Goal: Task Accomplishment & Management: Use online tool/utility

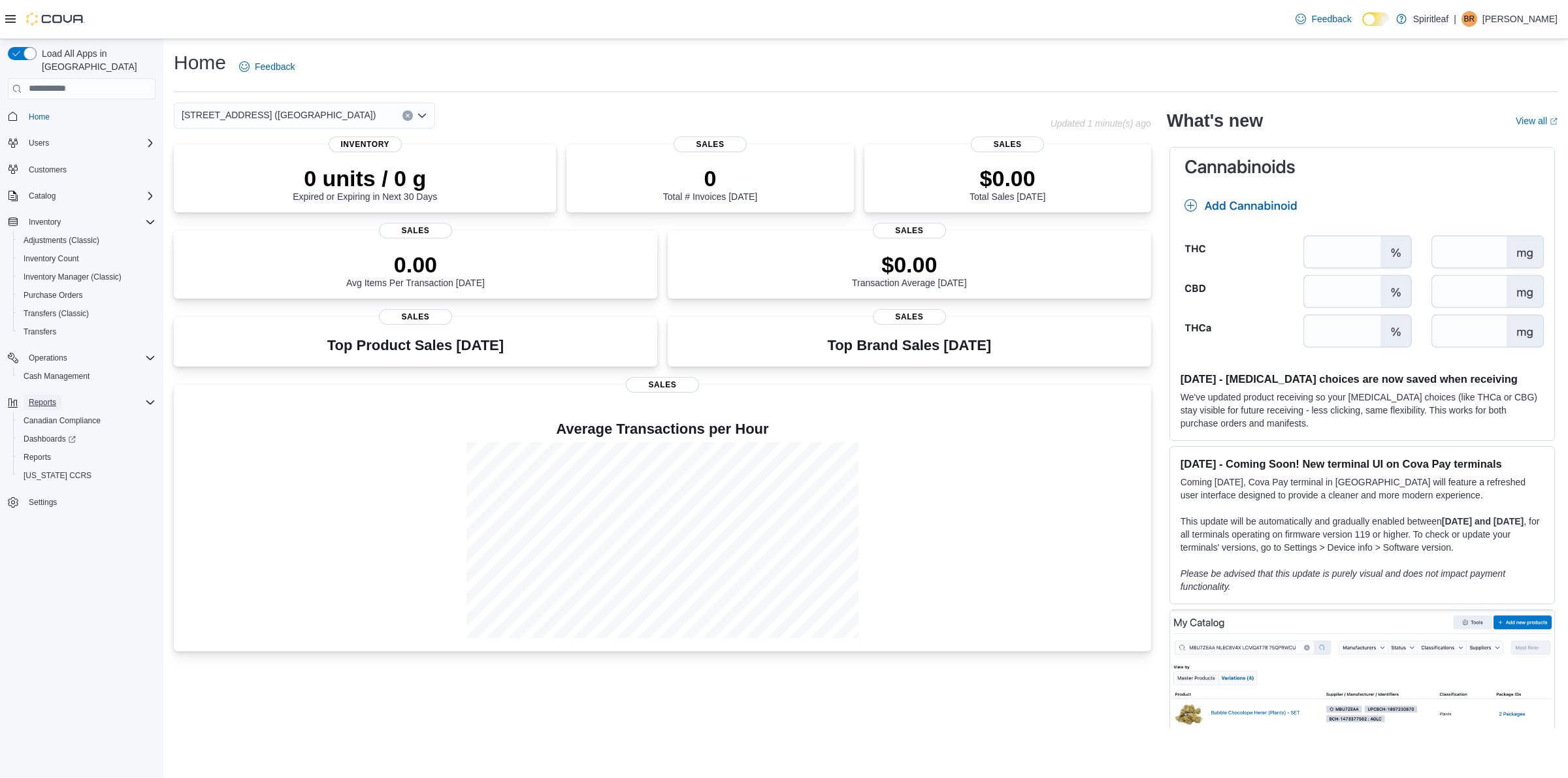
click at [59, 395] on button "Reports" at bounding box center [42, 402] width 38 height 15
click at [62, 395] on div "Reports" at bounding box center [89, 402] width 132 height 15
click at [41, 452] on span "Reports" at bounding box center [37, 457] width 27 height 10
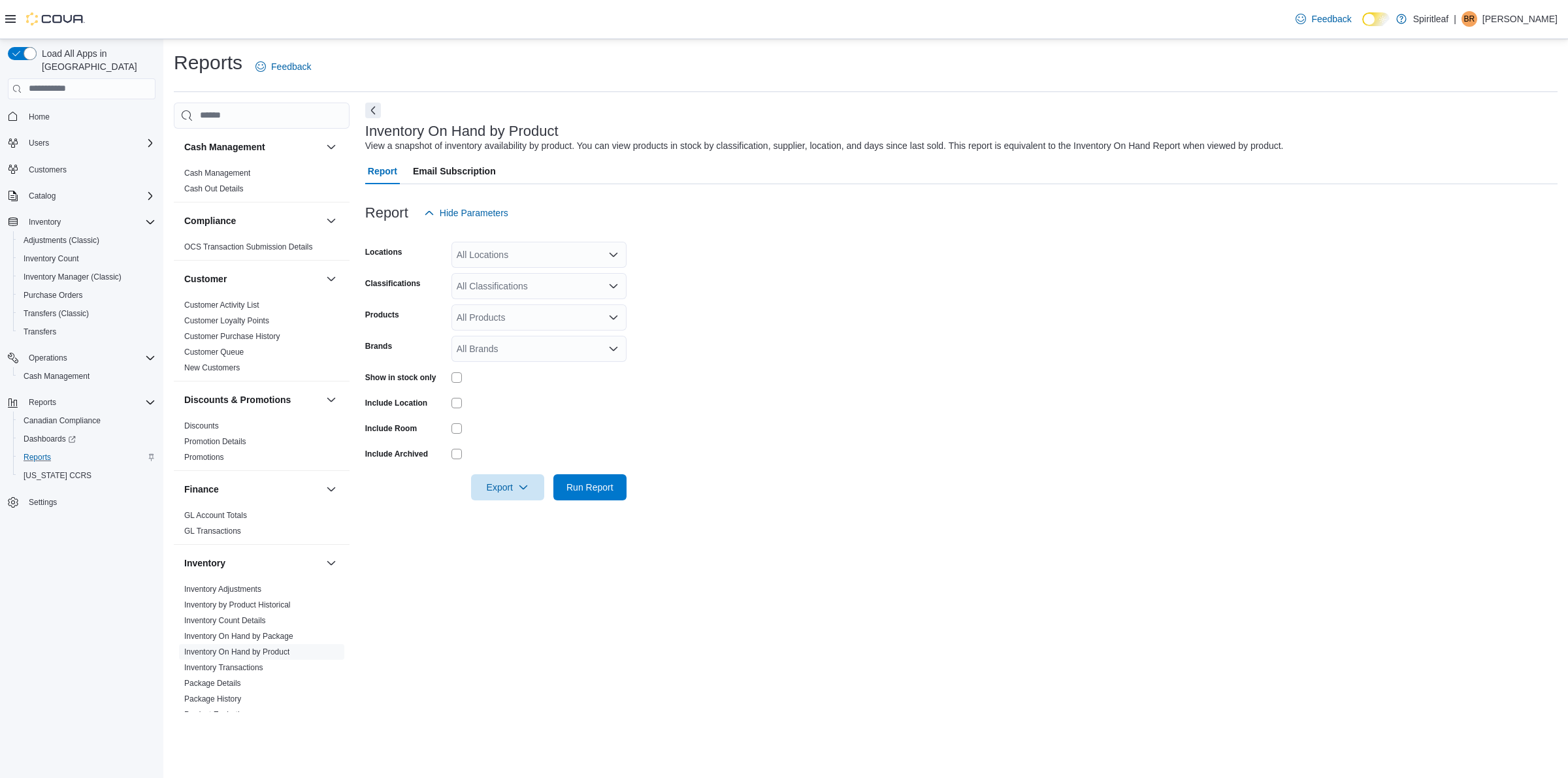
click at [495, 291] on div "All Classifications" at bounding box center [539, 286] width 175 height 26
click at [764, 292] on form "Locations All Locations Classifications All Classifications Products All Produc…" at bounding box center [961, 363] width 1192 height 275
click at [530, 329] on div "All Products" at bounding box center [539, 318] width 175 height 26
click at [725, 311] on form "Locations All Locations Classifications All Classifications Products All Produc…" at bounding box center [961, 363] width 1192 height 275
click at [487, 251] on div "All Locations" at bounding box center [539, 255] width 175 height 26
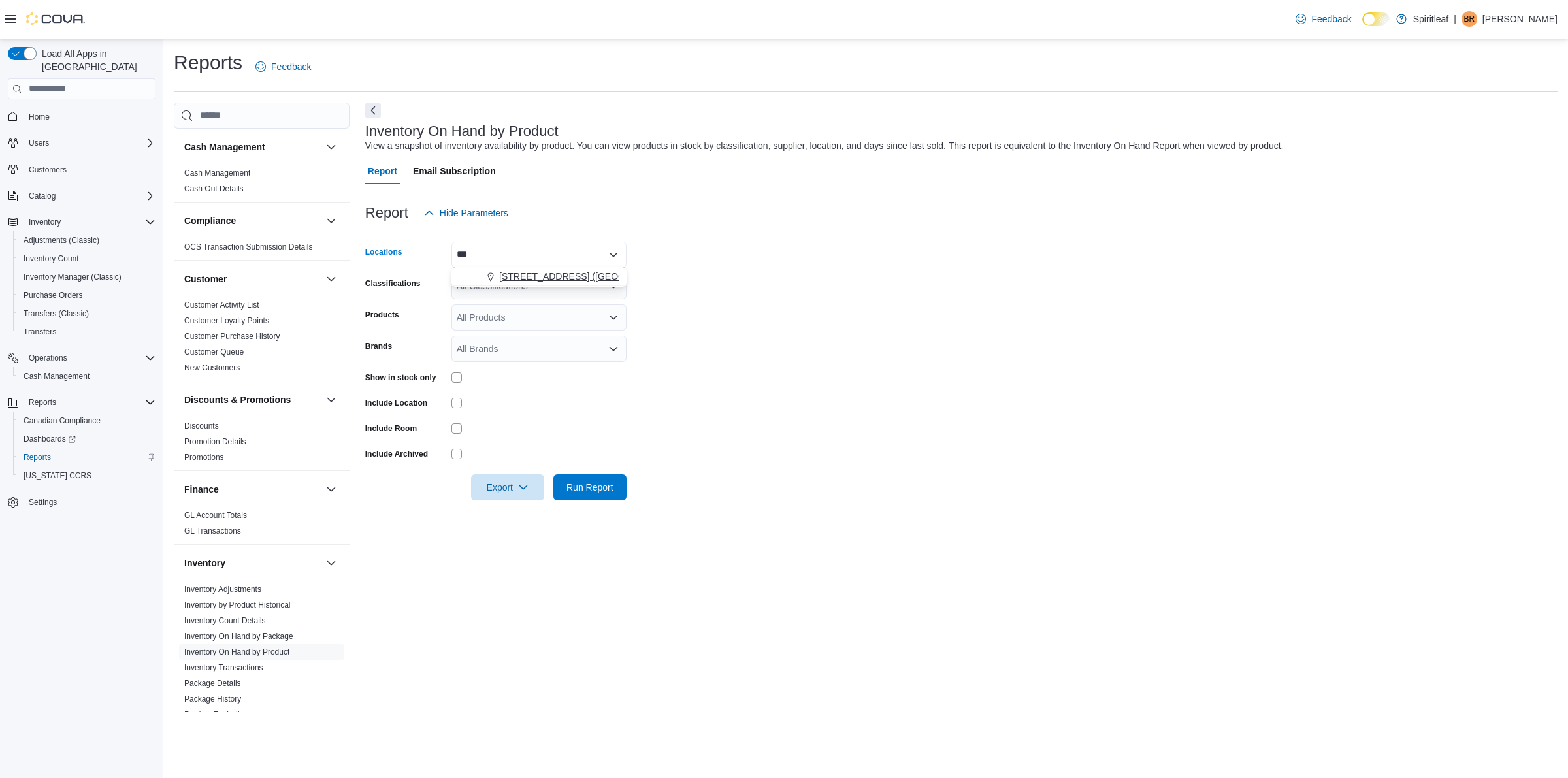
type input "***"
click at [530, 281] on span "[STREET_ADDRESS] ([GEOGRAPHIC_DATA])" at bounding box center [596, 276] width 194 height 13
click at [681, 292] on form "Locations 503 - [GEOGRAPHIC_DATA] ([GEOGRAPHIC_DATA]) Classifications All Class…" at bounding box center [961, 363] width 1192 height 275
click at [506, 323] on div "All Products" at bounding box center [539, 318] width 175 height 26
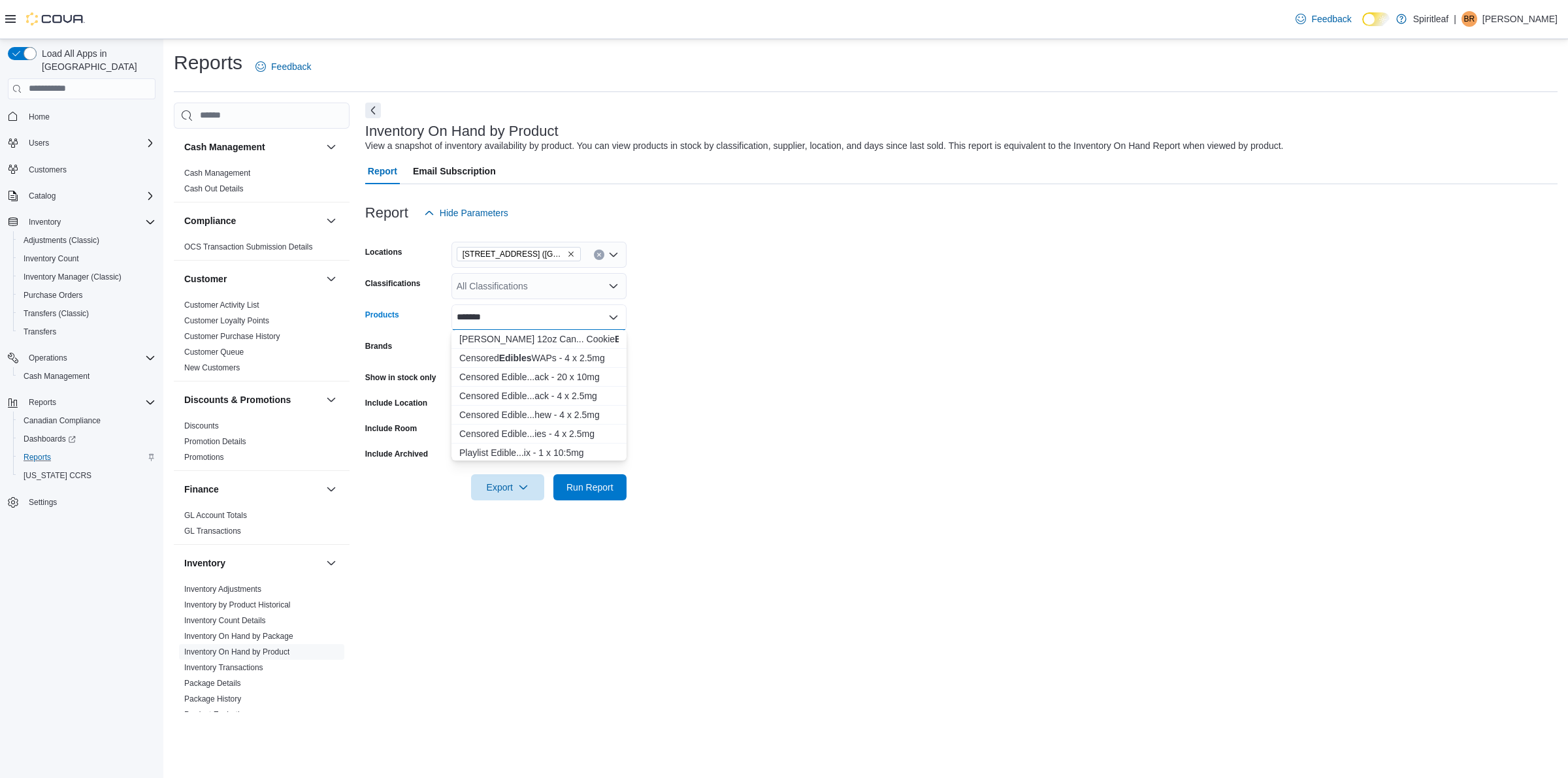
click at [763, 328] on form "Locations 503 - [GEOGRAPHIC_DATA] ([GEOGRAPHIC_DATA]) Classifications All Class…" at bounding box center [961, 363] width 1192 height 275
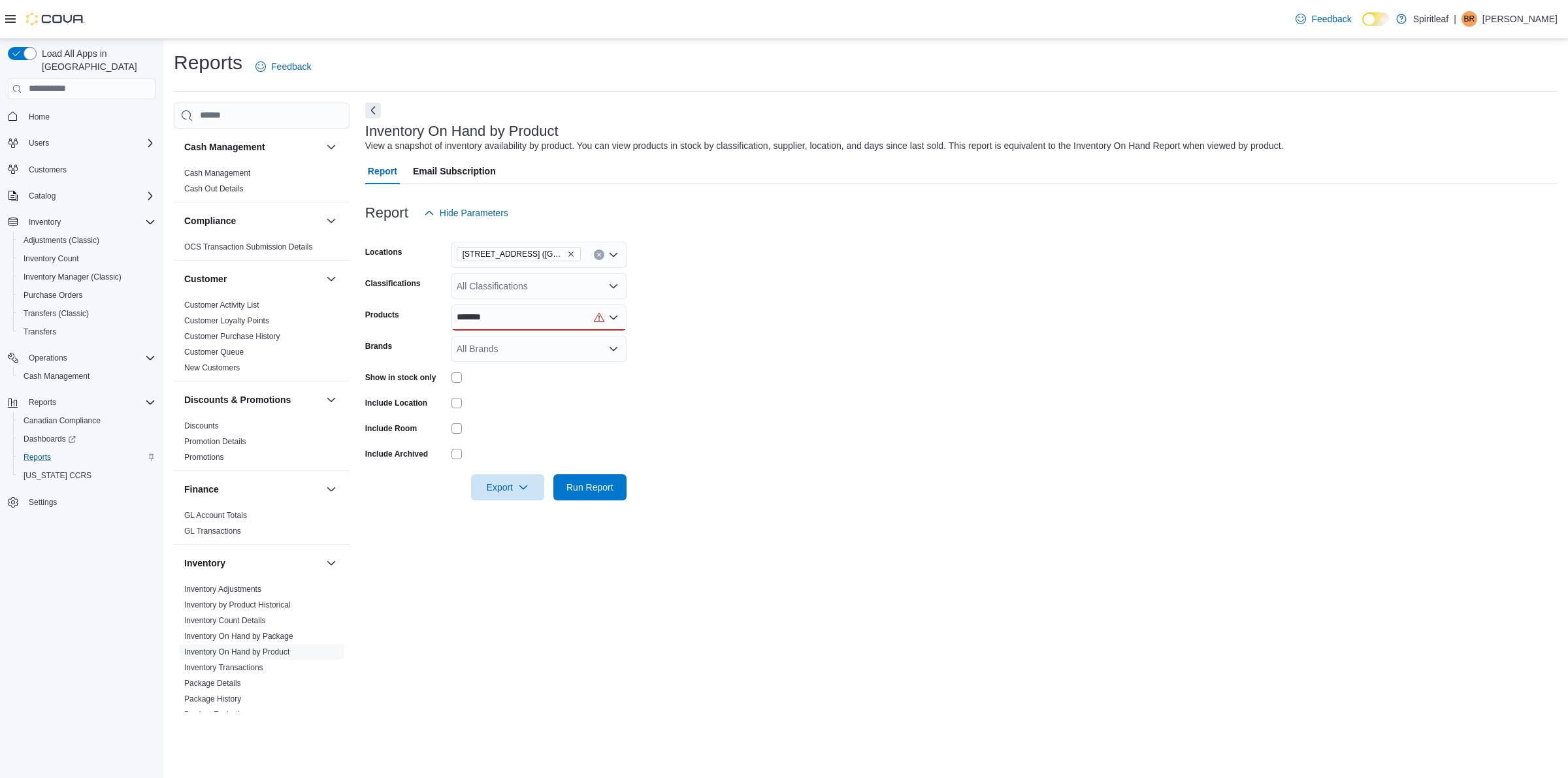
click at [520, 303] on form "Locations 503 - [GEOGRAPHIC_DATA] ([GEOGRAPHIC_DATA]) Classifications All Class…" at bounding box center [961, 363] width 1192 height 275
click at [517, 320] on div "*******" at bounding box center [539, 318] width 175 height 26
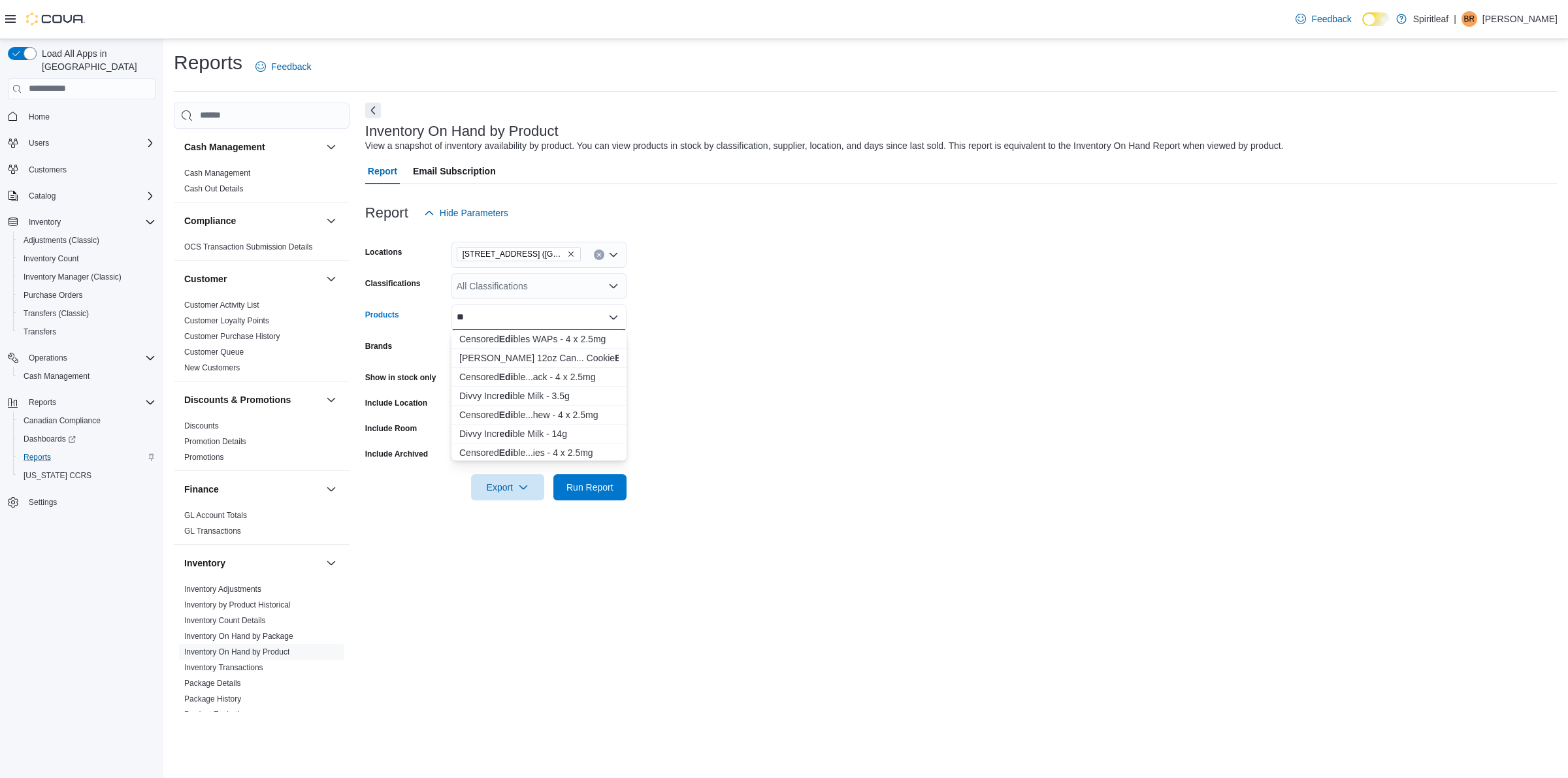
type input "*"
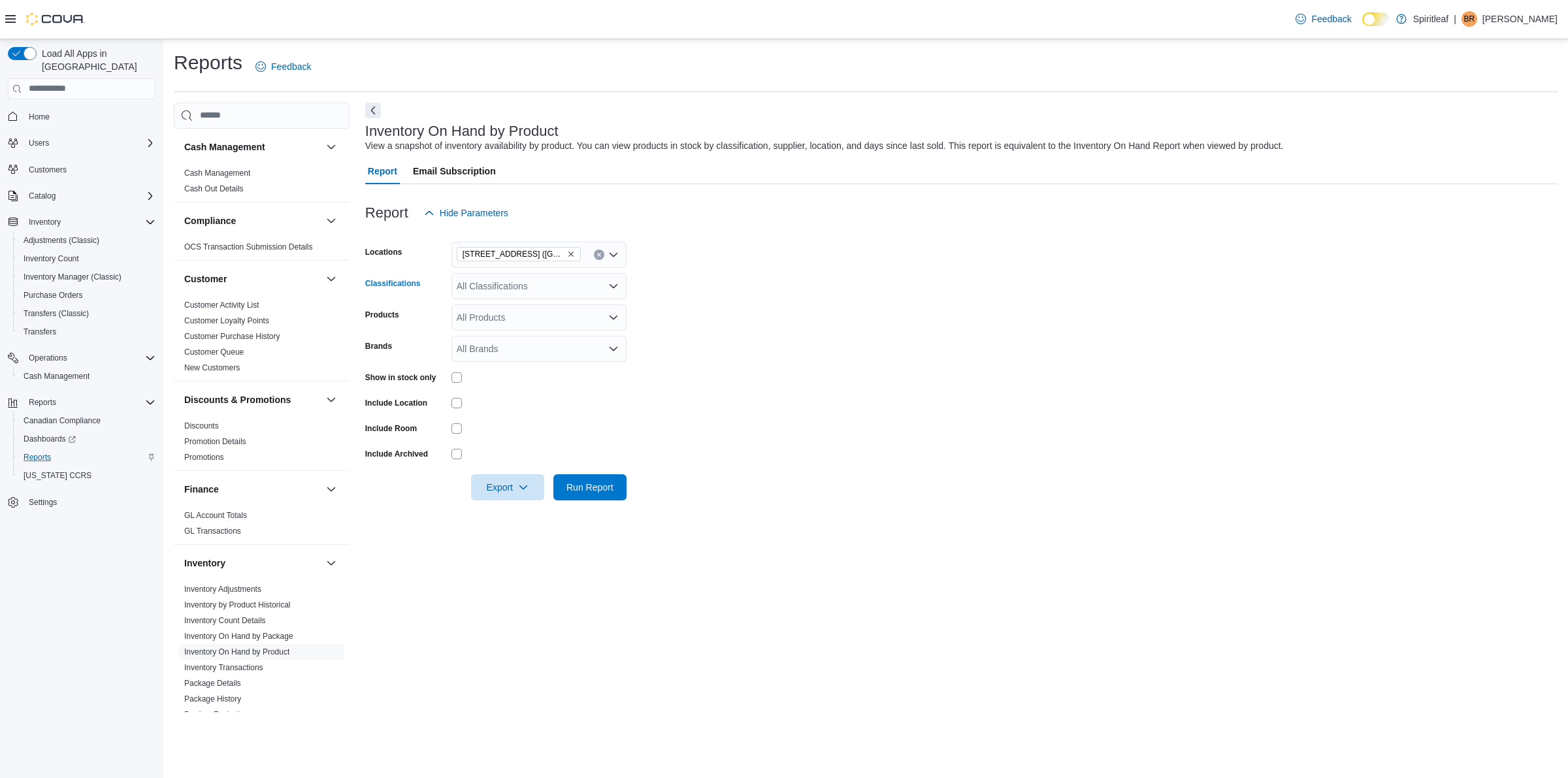
click at [511, 281] on div "All Classifications" at bounding box center [539, 286] width 175 height 26
click at [547, 320] on div "All Products" at bounding box center [539, 318] width 175 height 26
click at [525, 292] on div "*****" at bounding box center [539, 286] width 175 height 26
type input "******"
click at [502, 311] on span "Edible" at bounding box center [492, 308] width 26 height 13
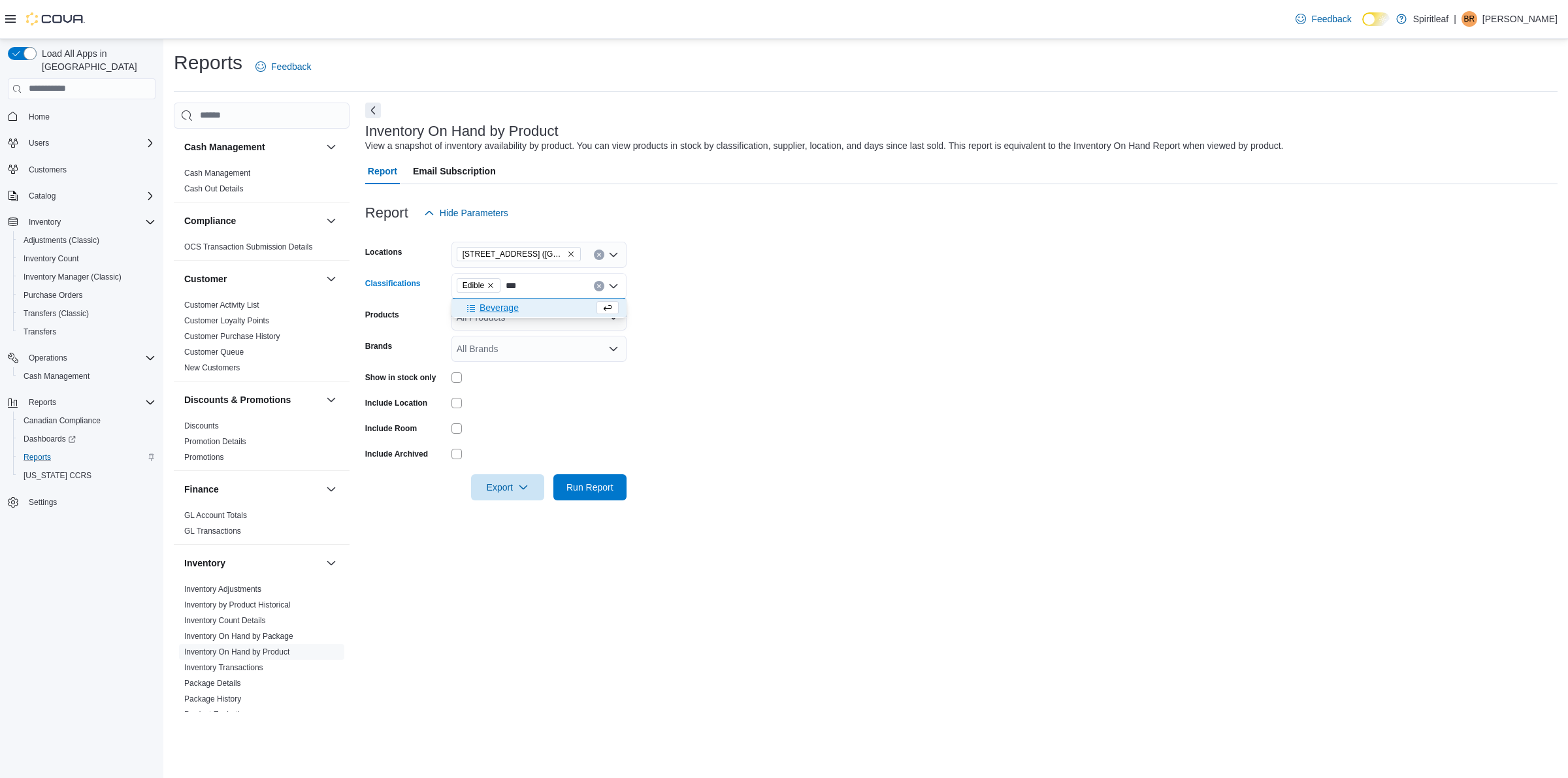
type input "***"
click at [521, 308] on div "Beverage" at bounding box center [527, 308] width 135 height 13
click at [742, 316] on form "Locations 503 - [GEOGRAPHIC_DATA] ([GEOGRAPHIC_DATA]) Classifications Edible Be…" at bounding box center [961, 363] width 1192 height 275
click at [739, 275] on form "Locations 503 - [GEOGRAPHIC_DATA] ([GEOGRAPHIC_DATA]) Classifications Edible Be…" at bounding box center [961, 363] width 1192 height 275
click at [462, 377] on div at bounding box center [539, 377] width 175 height 10
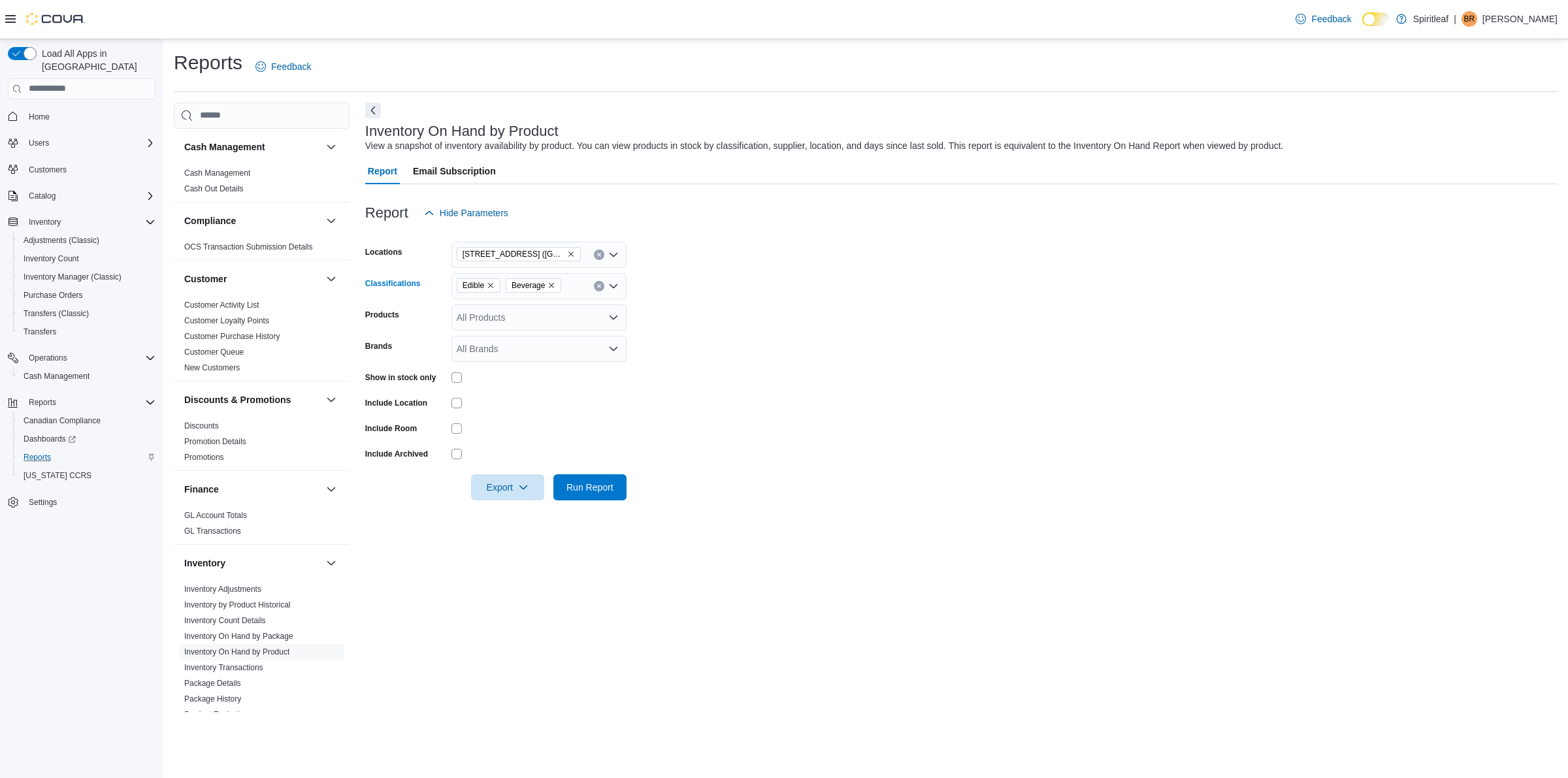
click at [570, 282] on div "Edible Beverage" at bounding box center [539, 286] width 175 height 26
click at [606, 486] on span "Run Report" at bounding box center [590, 486] width 47 height 13
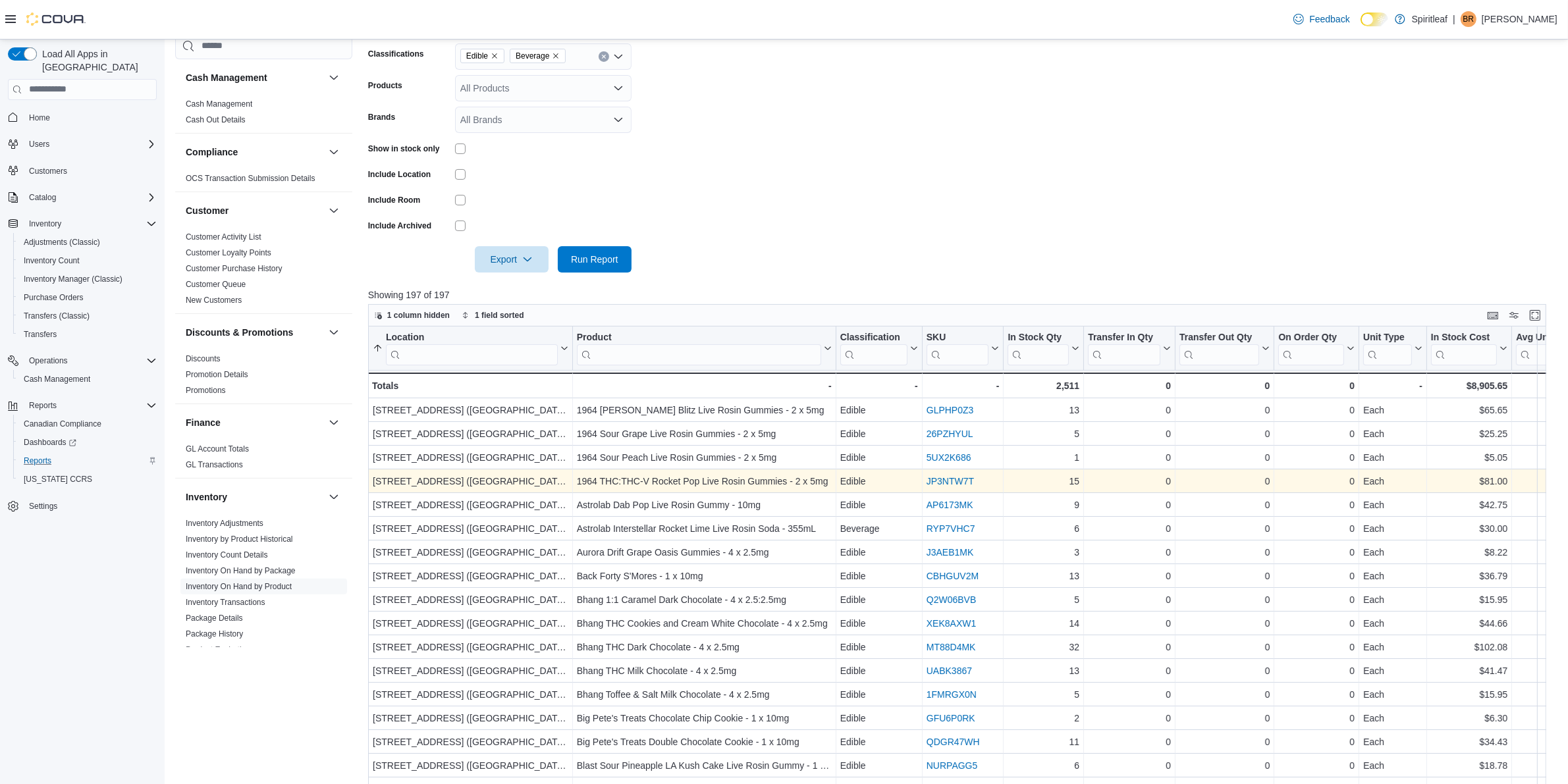
scroll to position [82, 0]
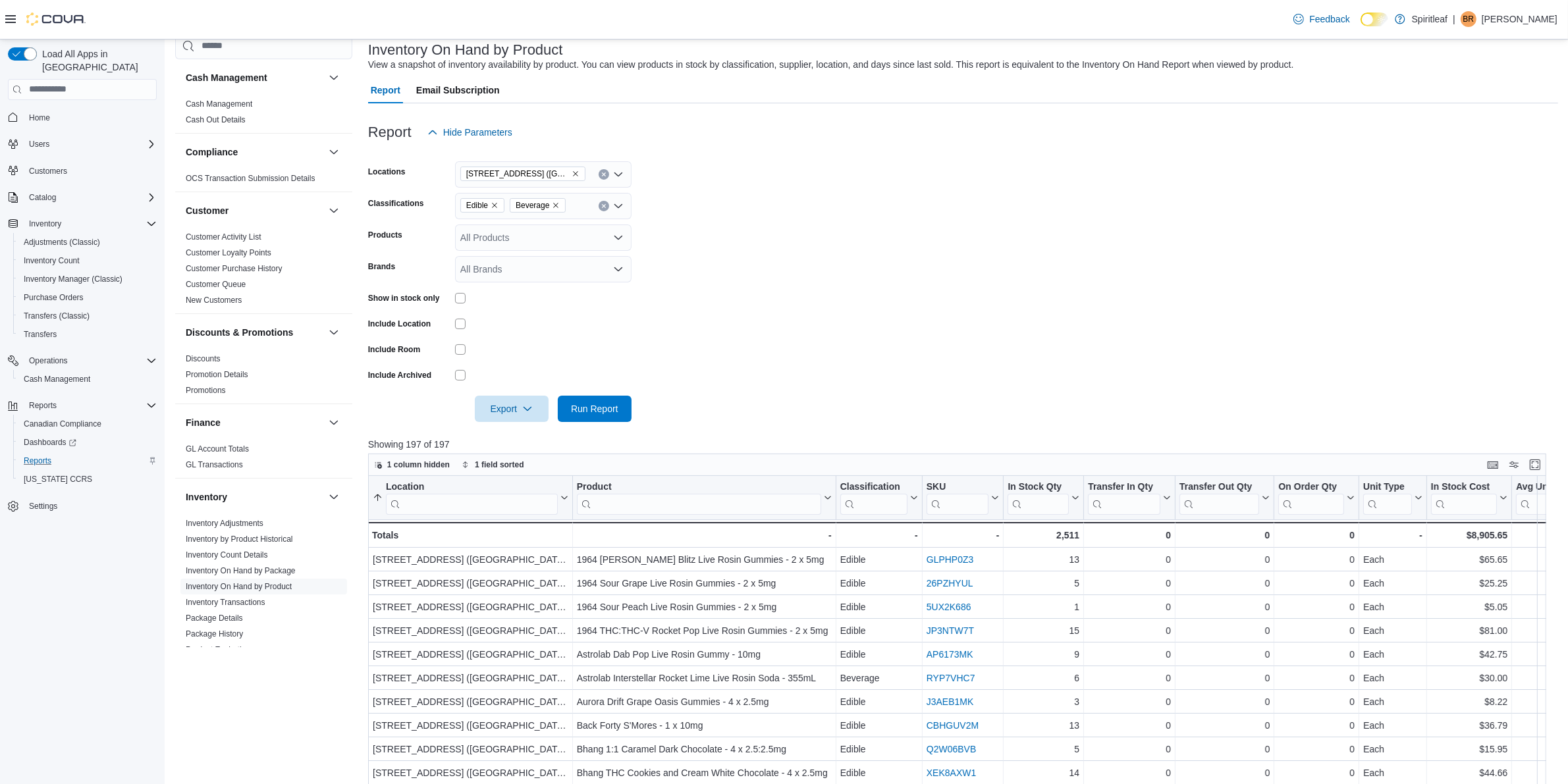
click at [522, 427] on div at bounding box center [962, 430] width 1190 height 16
click at [504, 403] on span "Export" at bounding box center [512, 408] width 58 height 27
click at [531, 436] on span "Export to Excel" at bounding box center [513, 434] width 59 height 10
click at [585, 203] on div "Edible Beverage" at bounding box center [543, 206] width 177 height 27
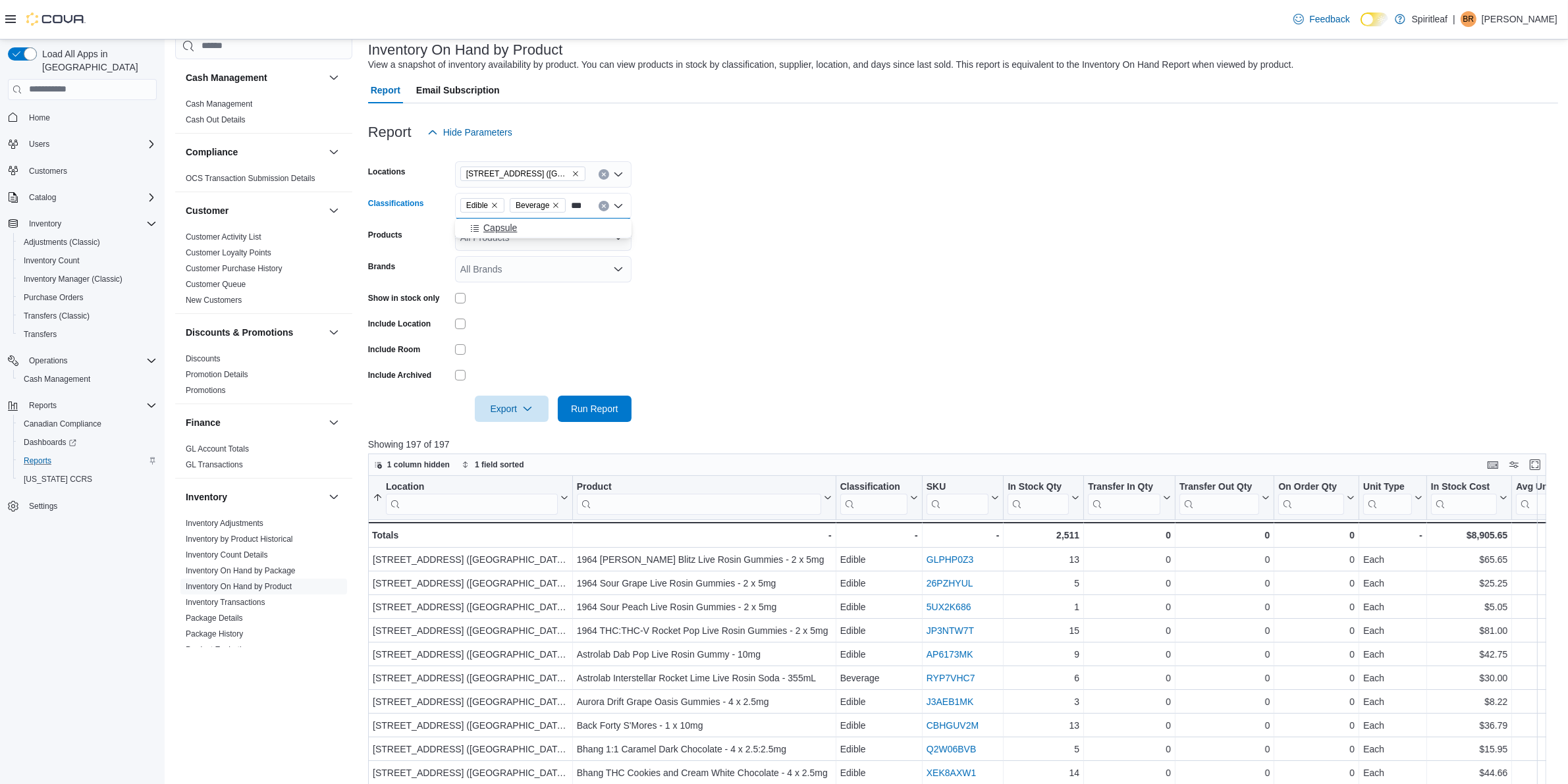
type input "***"
click at [550, 231] on div "Capsule" at bounding box center [544, 228] width 161 height 13
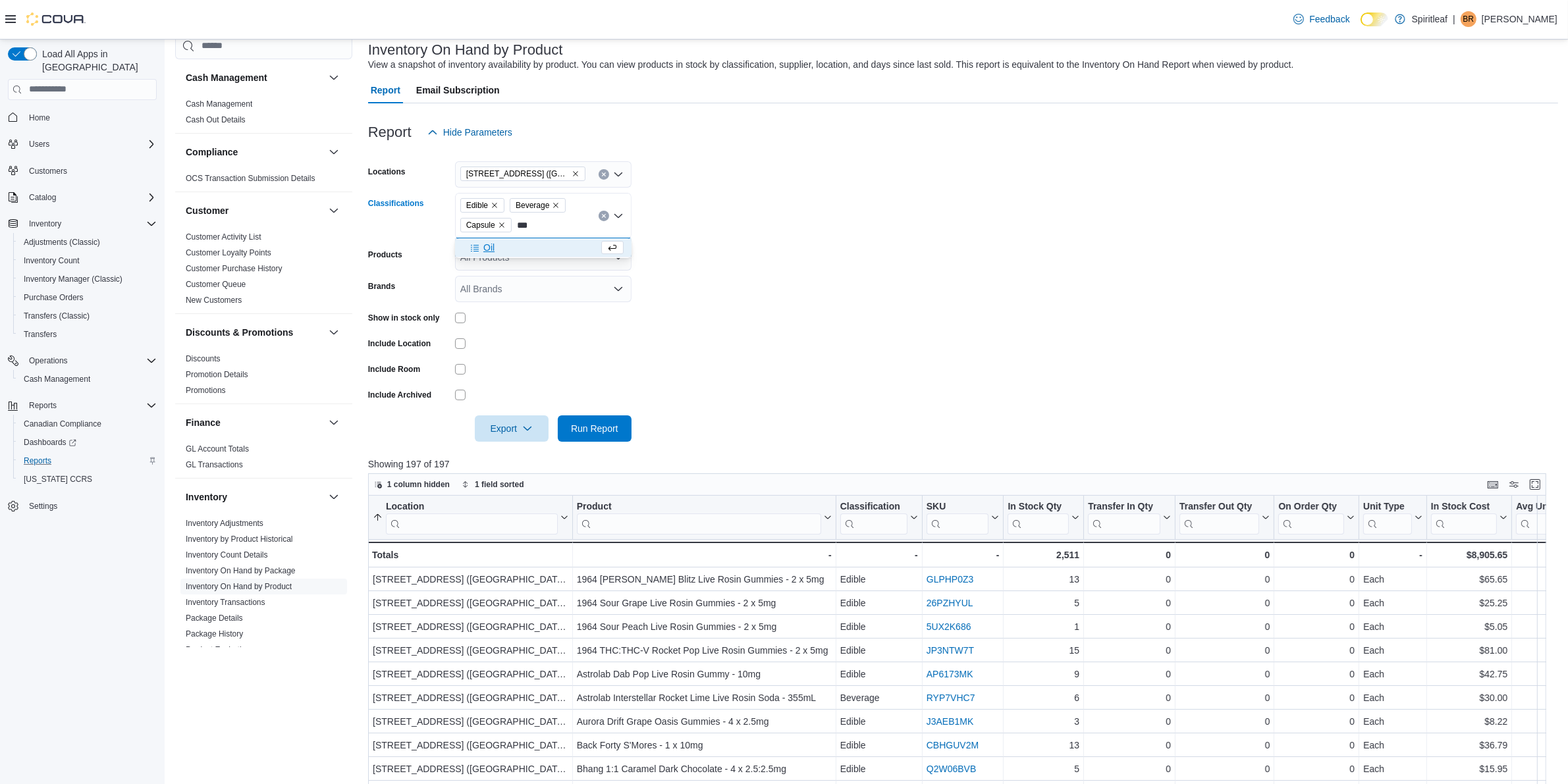
type input "***"
click at [540, 255] on button "Oil" at bounding box center [543, 248] width 177 height 19
drag, startPoint x: 811, startPoint y: 261, endPoint x: 719, endPoint y: 326, distance: 112.6
click at [812, 258] on form "Locations 503 - [GEOGRAPHIC_DATA] ([GEOGRAPHIC_DATA]) Classifications Edible Be…" at bounding box center [962, 293] width 1190 height 296
click at [614, 425] on span "Run Report" at bounding box center [595, 428] width 47 height 13
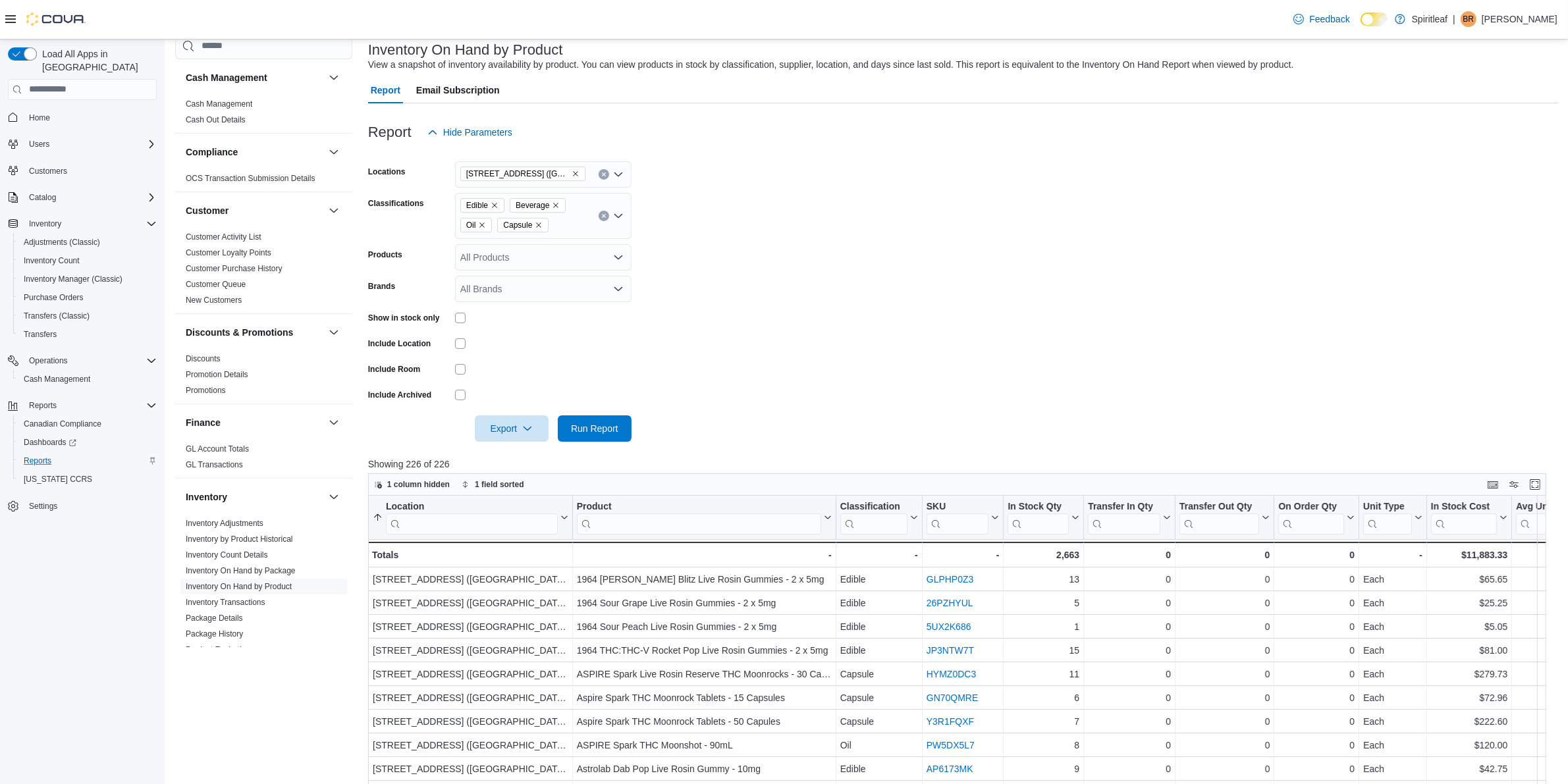
click at [485, 224] on icon "Remove Oil from selection in this group" at bounding box center [482, 225] width 8 height 8
click at [620, 436] on span "Run Report" at bounding box center [595, 428] width 58 height 27
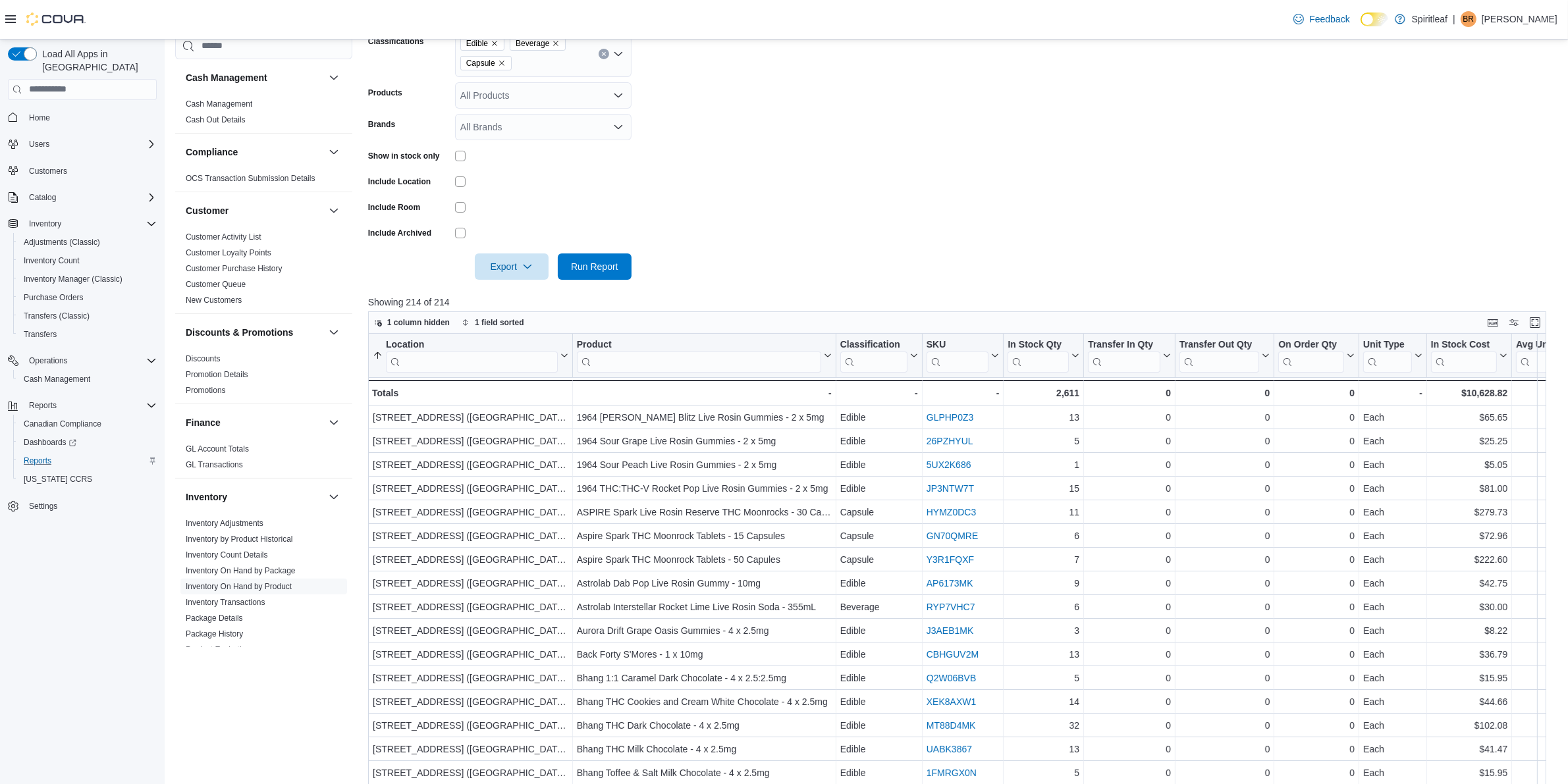
click at [532, 197] on div at bounding box center [543, 207] width 177 height 21
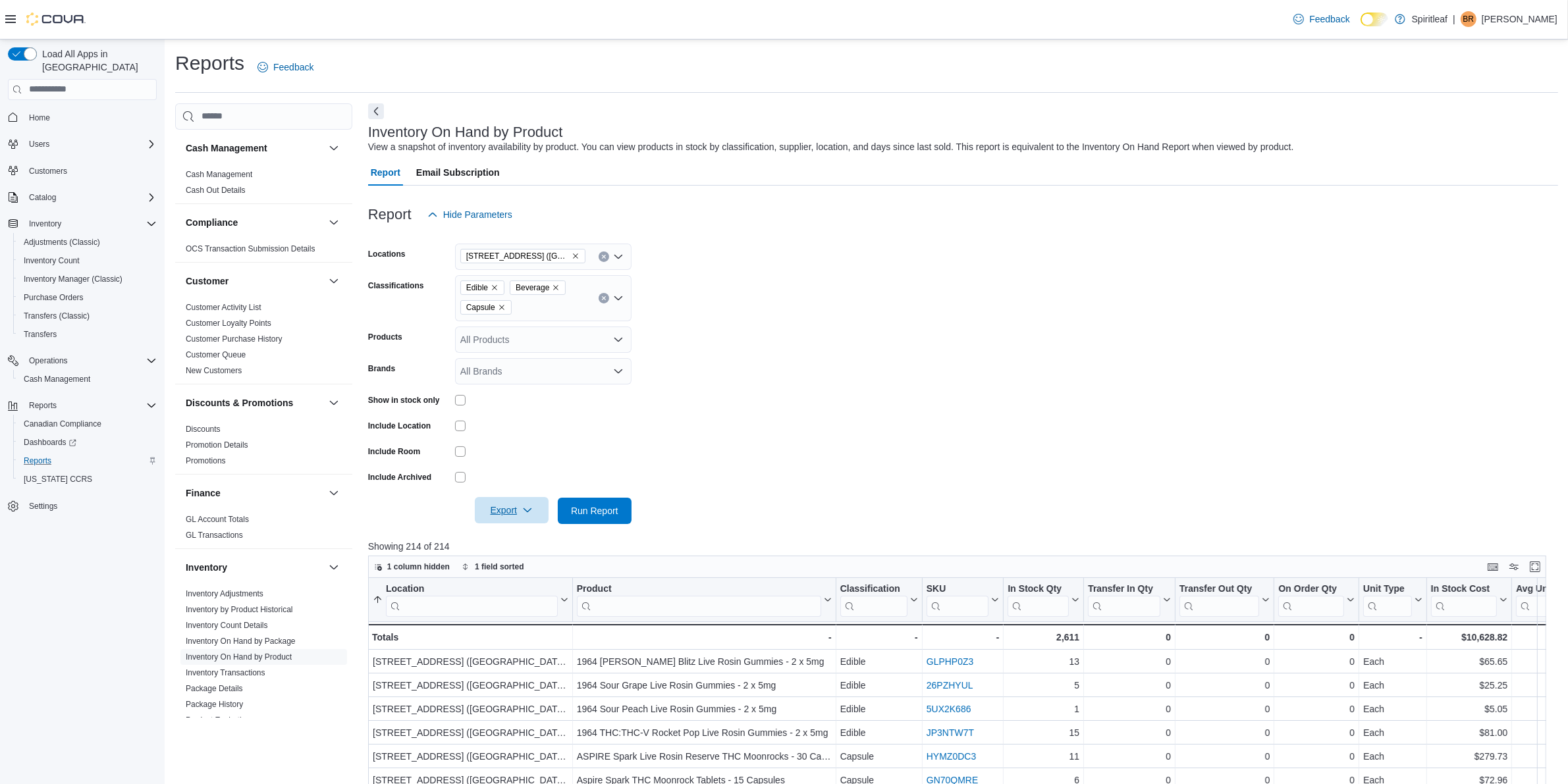
click at [507, 517] on span "Export" at bounding box center [512, 510] width 58 height 27
click at [597, 507] on span "Run Report" at bounding box center [595, 510] width 47 height 13
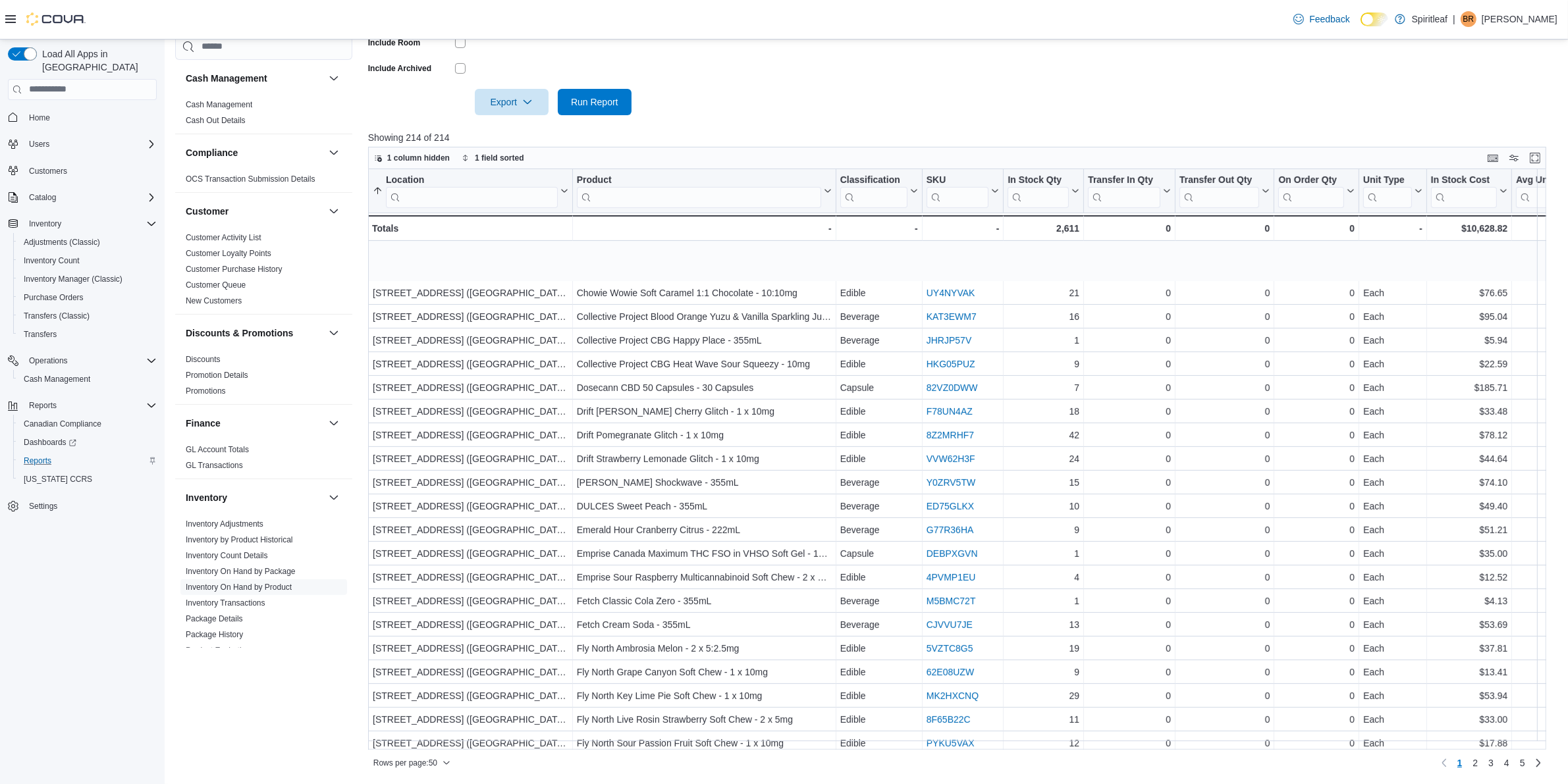
scroll to position [684, 0]
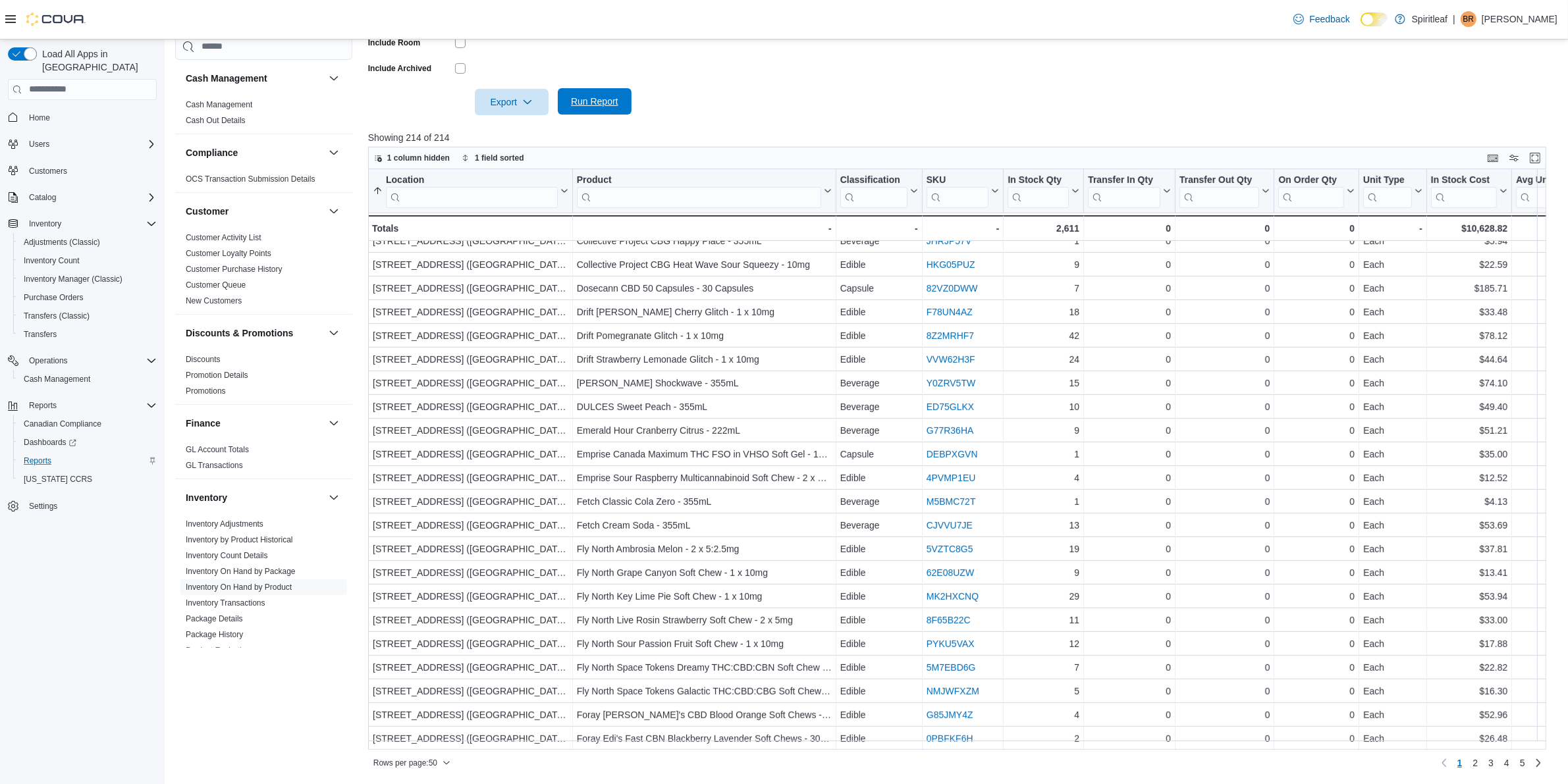
click at [611, 103] on span "Run Report" at bounding box center [595, 101] width 47 height 13
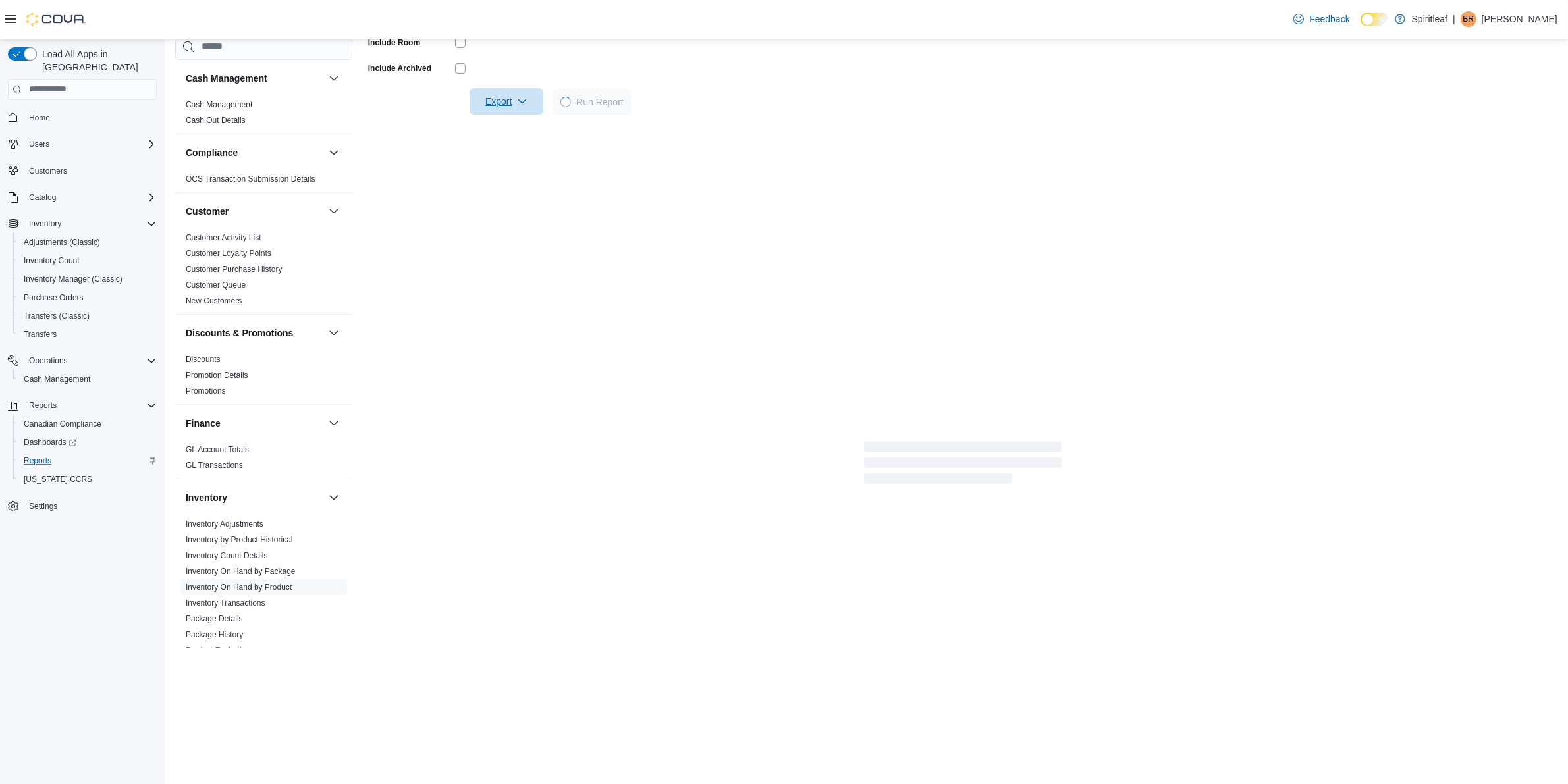
click at [512, 94] on span "Export" at bounding box center [506, 101] width 58 height 27
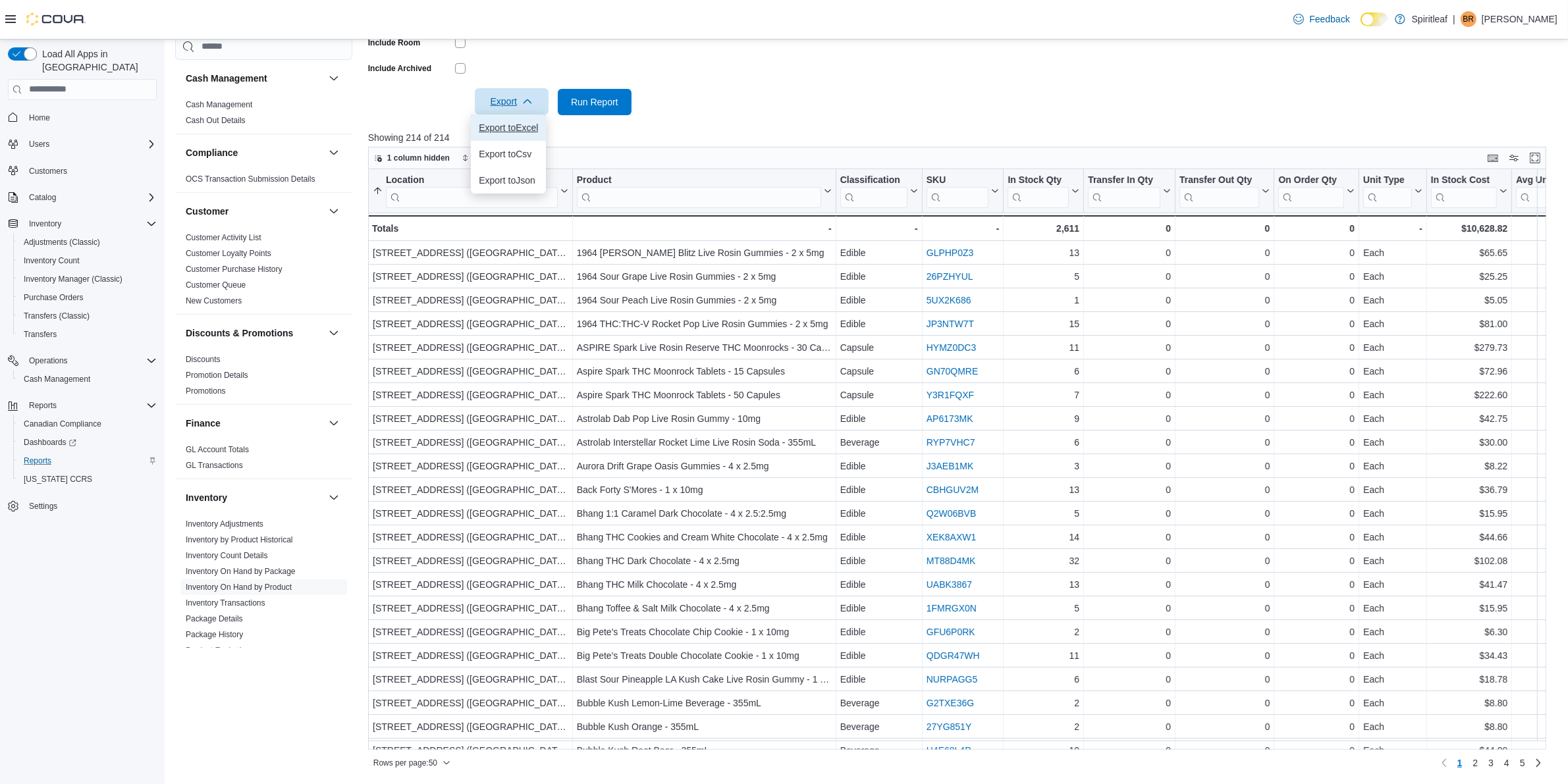
click at [517, 130] on span "Export to Excel" at bounding box center [508, 128] width 59 height 10
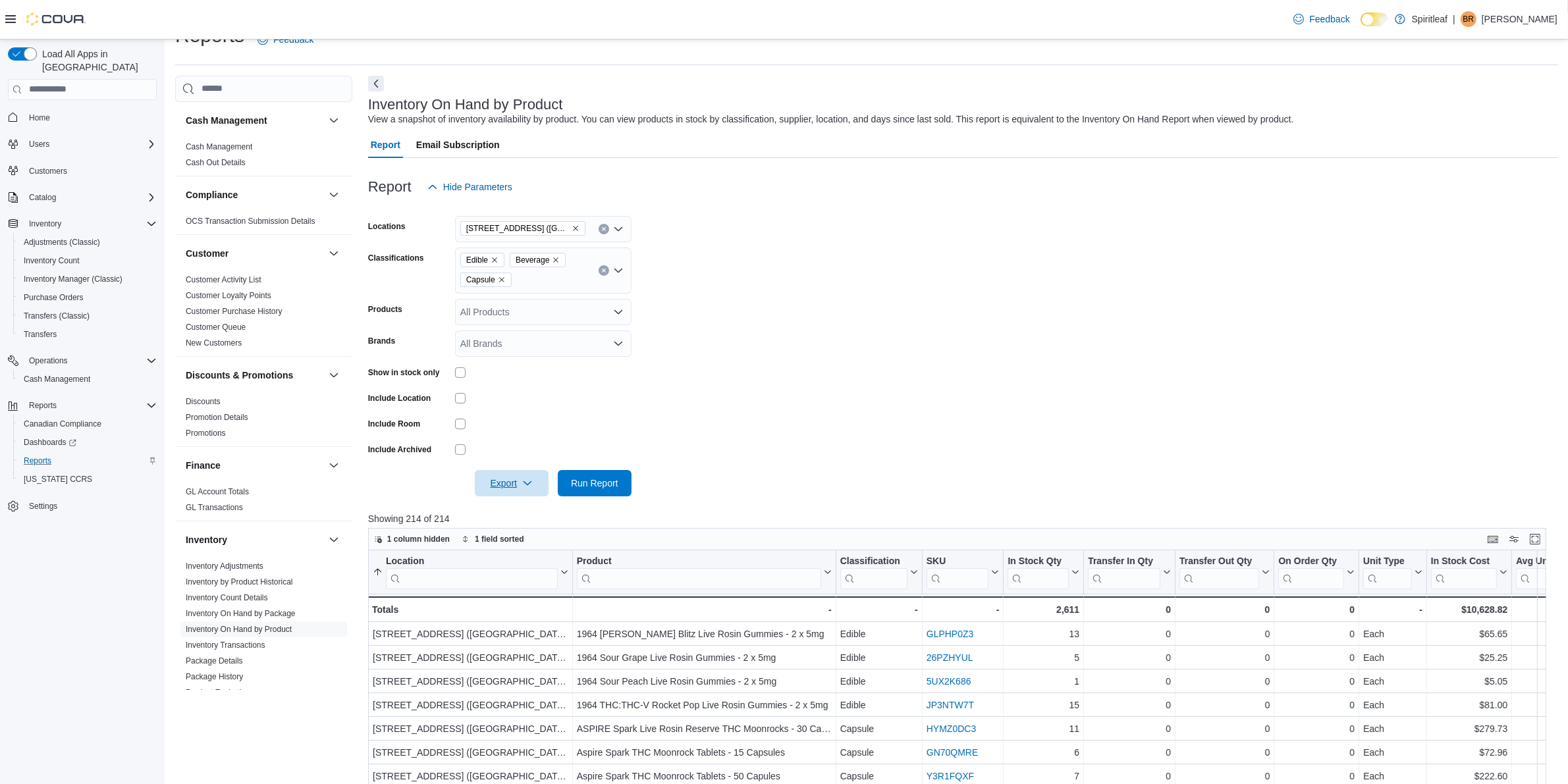
scroll to position [0, 0]
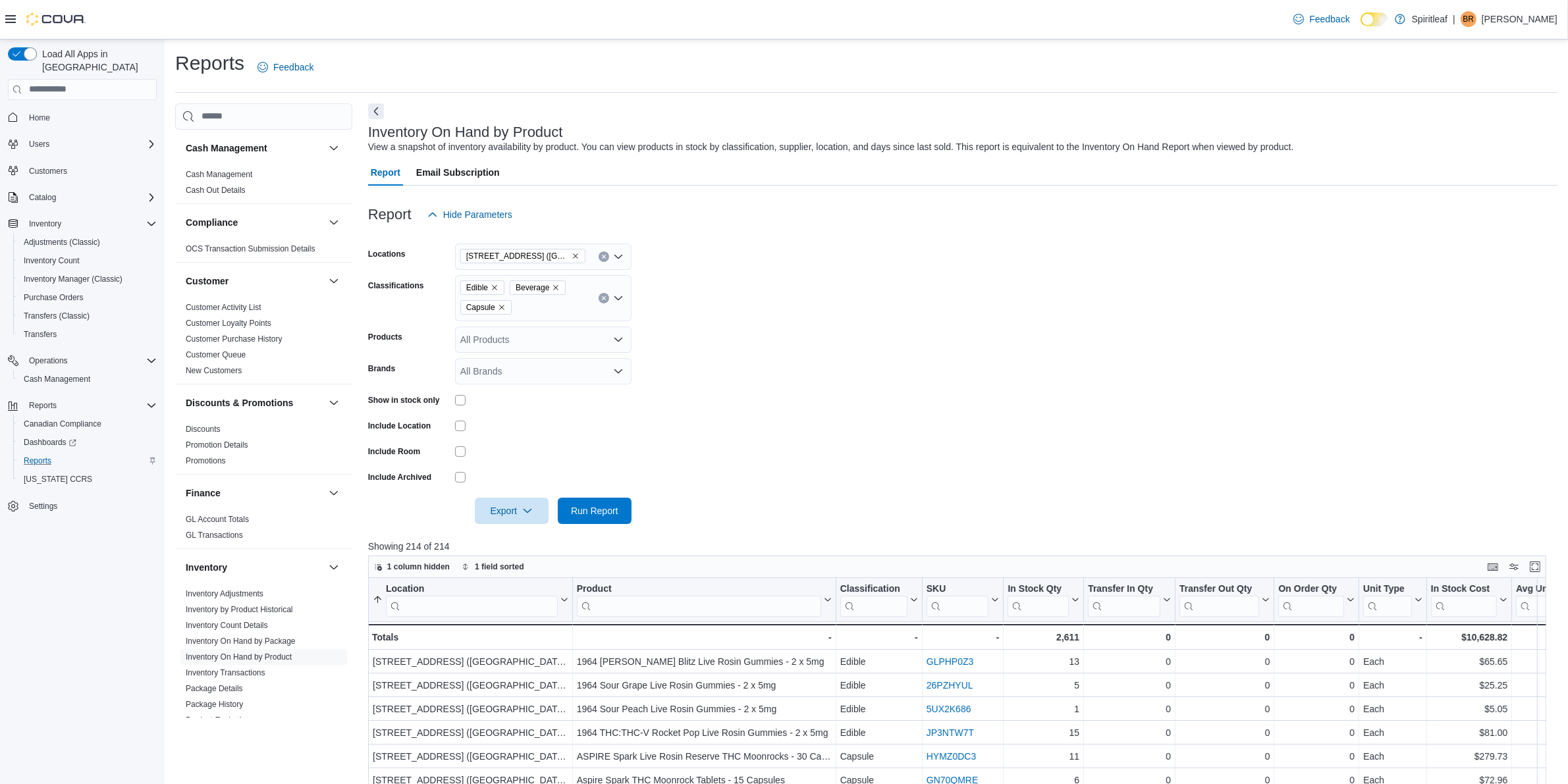
click at [606, 298] on icon "Clear input" at bounding box center [603, 298] width 5 height 5
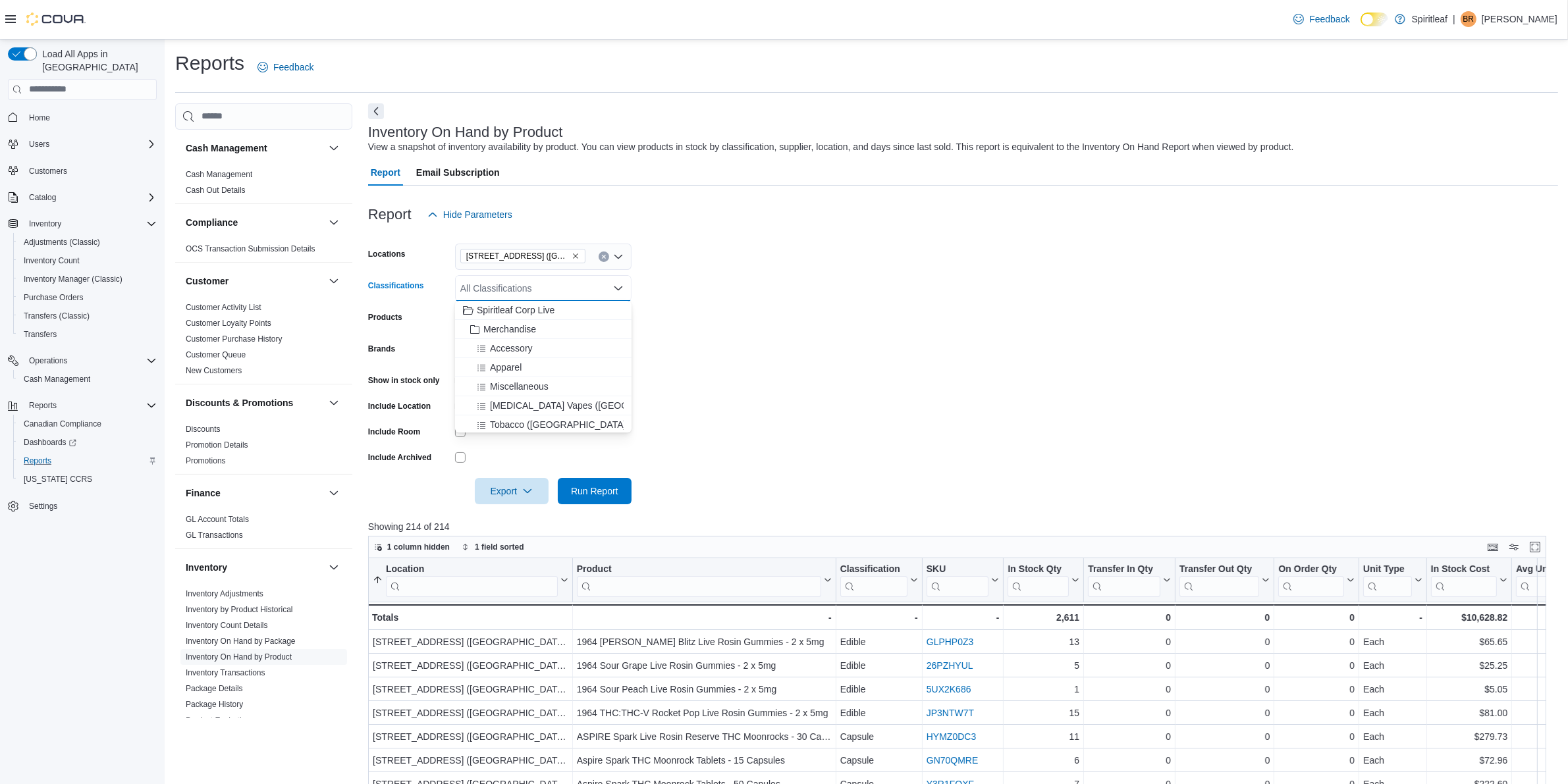
click at [517, 293] on div "All Classifications" at bounding box center [543, 289] width 177 height 27
type input "******"
click at [521, 329] on span "Milled Flower" at bounding box center [510, 329] width 54 height 13
click at [562, 281] on div "Milled Flower Combo box. Selected. Milled Flower. Press Backspace to delete Mil…" at bounding box center [543, 289] width 177 height 27
type input "******"
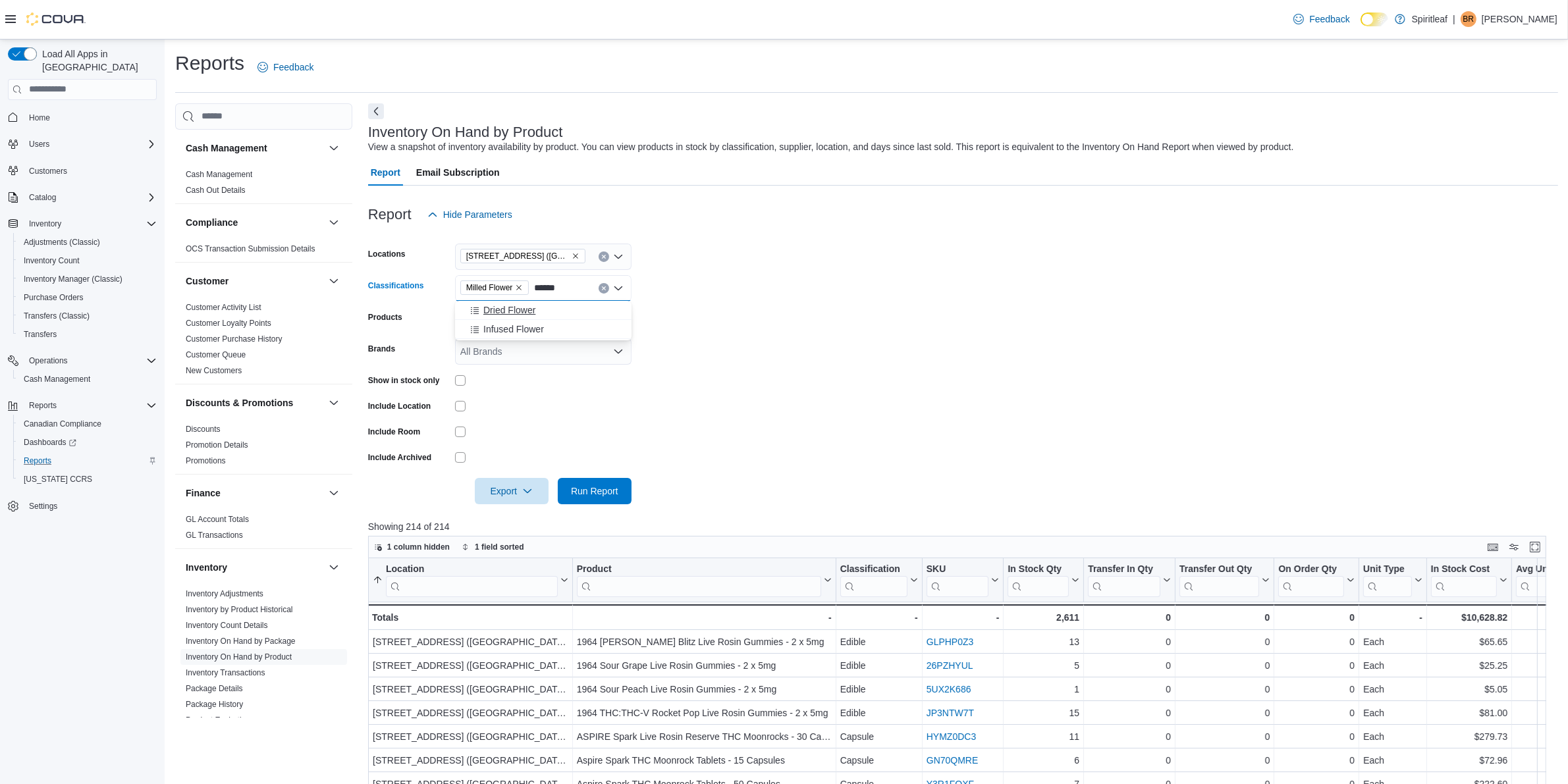
click at [525, 317] on button "Dried Flower" at bounding box center [543, 311] width 177 height 19
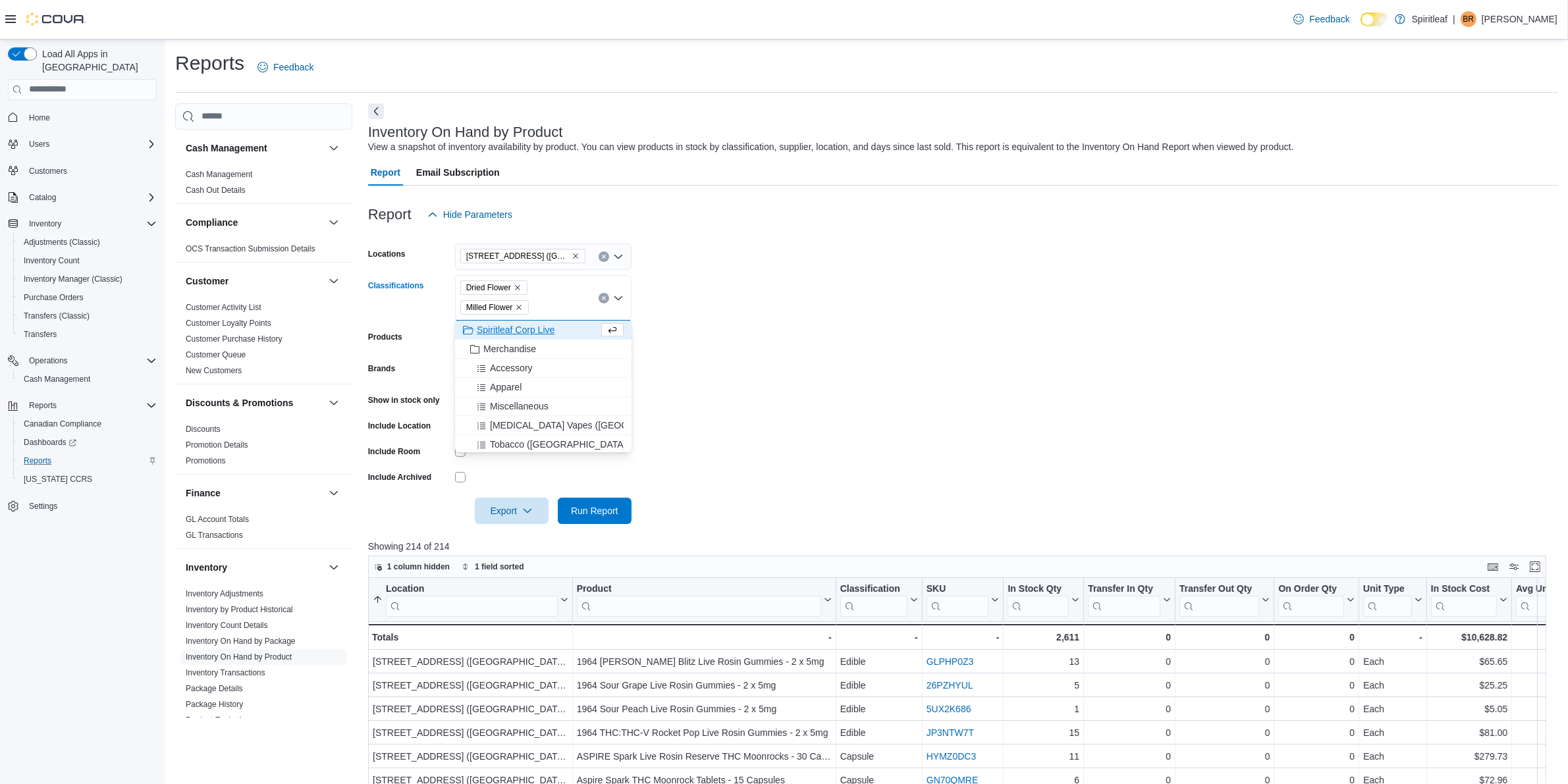
click at [544, 306] on div "Dried Flower Milled Flower Combo box. Selected. Dried Flower, Milled Flower. Pr…" at bounding box center [543, 298] width 177 height 46
type input "*"
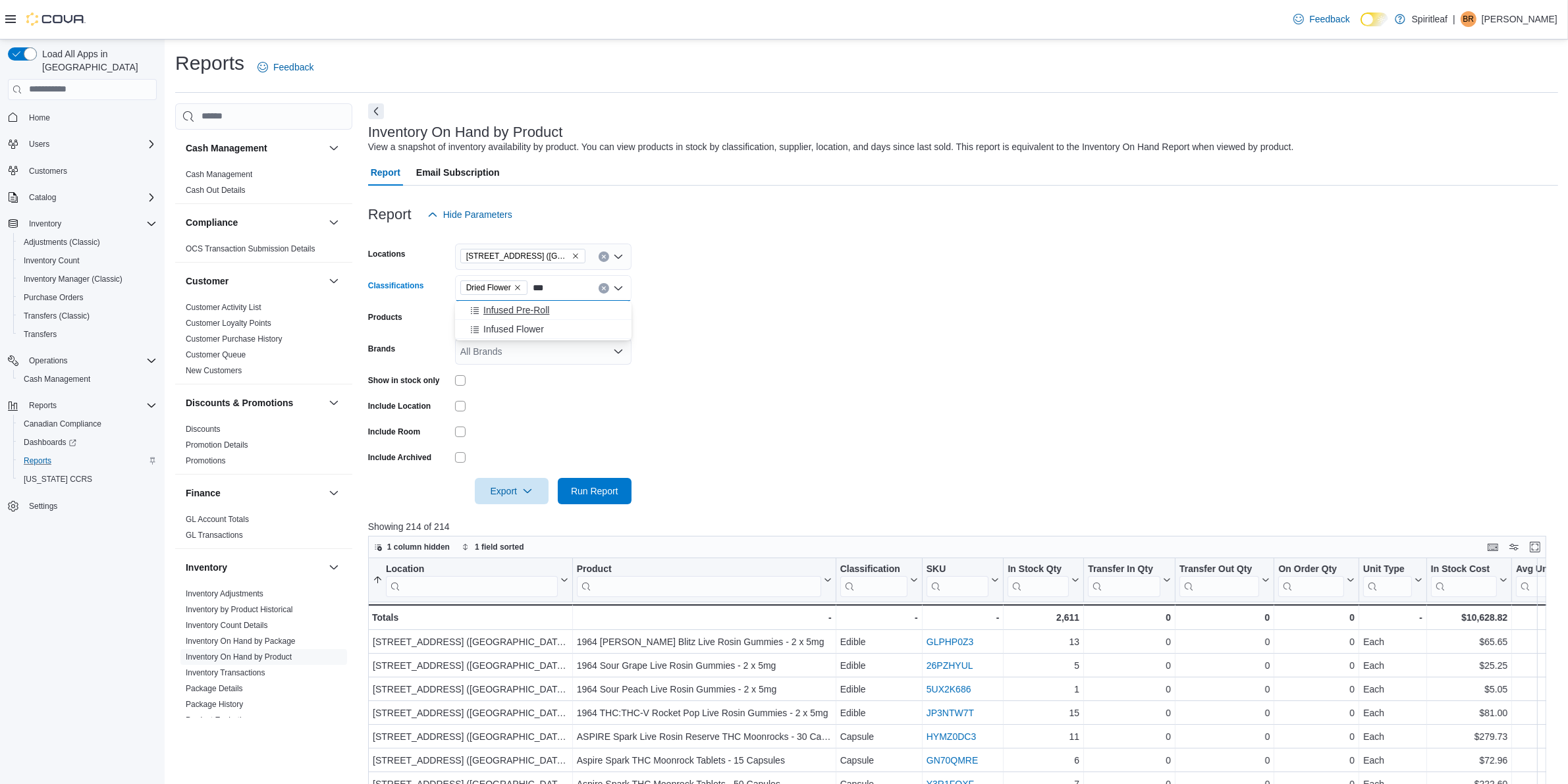
type input "***"
click at [517, 318] on button "Infused Pre-Roll" at bounding box center [543, 311] width 177 height 19
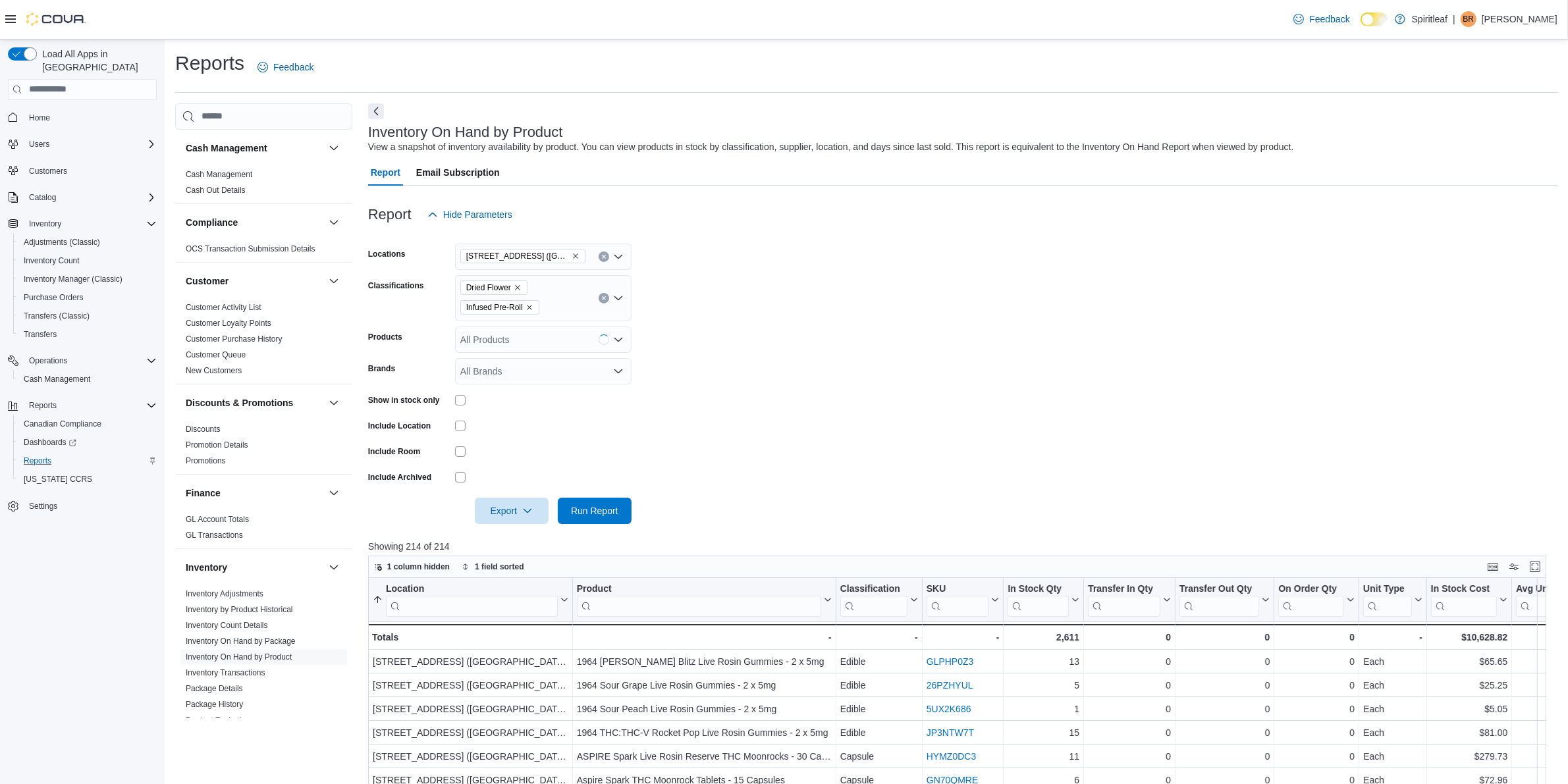
click at [744, 329] on form "Locations 503 - [GEOGRAPHIC_DATA] ([GEOGRAPHIC_DATA]) Classifications Dried Flo…" at bounding box center [962, 376] width 1190 height 296
click at [555, 310] on div "Dried Flower Infused Pre-Roll" at bounding box center [543, 298] width 177 height 46
type input "***"
click at [556, 330] on div "Infused Flower" at bounding box center [544, 330] width 161 height 13
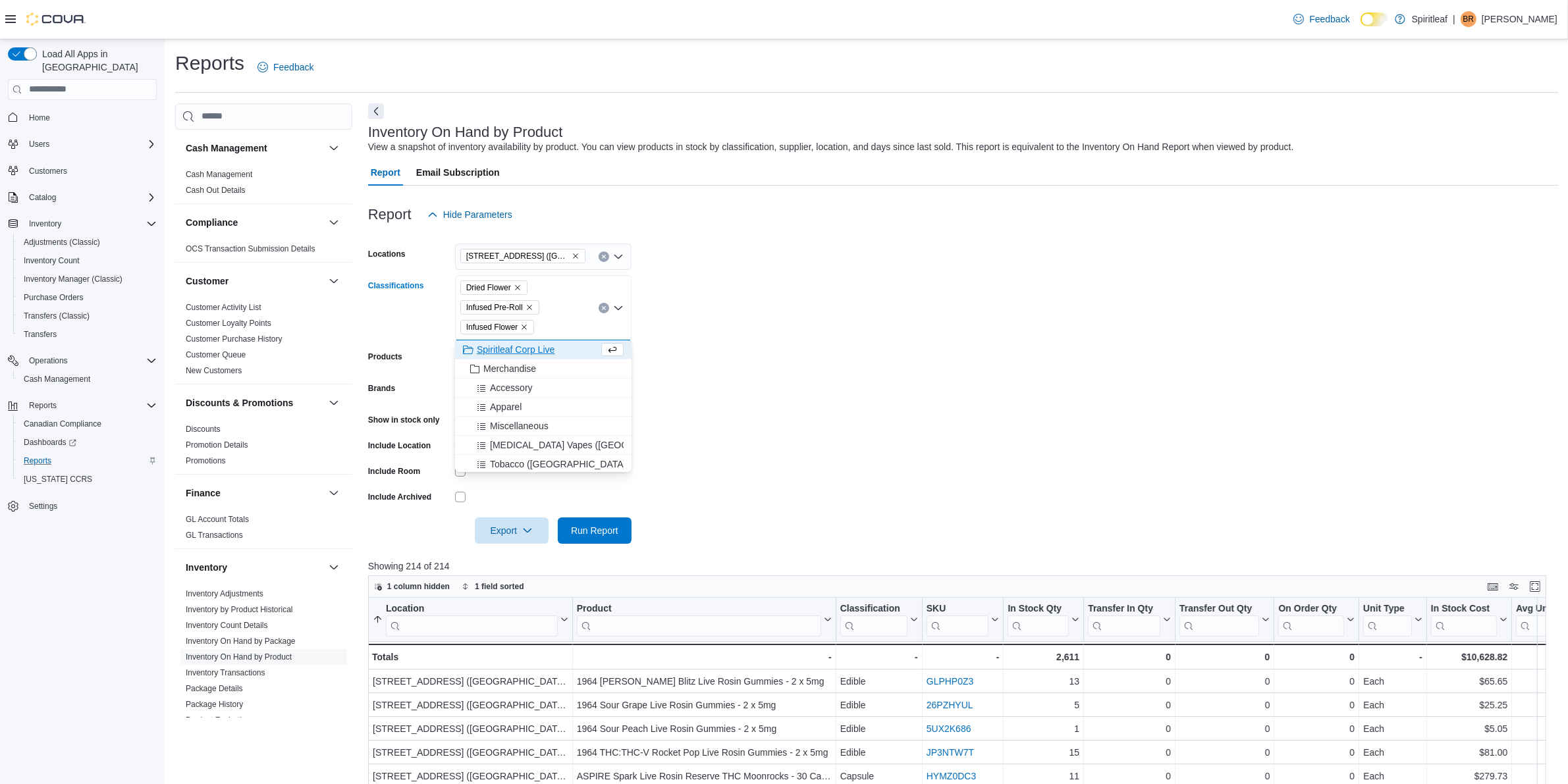
click at [880, 350] on form "Locations 503 - [GEOGRAPHIC_DATA] ([GEOGRAPHIC_DATA]) Classifications Dried Flo…" at bounding box center [962, 386] width 1190 height 316
click at [561, 325] on div "Dried Flower Infused Pre-Roll Infused Flower" at bounding box center [543, 308] width 177 height 66
type input "***"
click at [538, 343] on div "Oil" at bounding box center [544, 350] width 161 height 13
click at [869, 366] on form "Locations 503 - [GEOGRAPHIC_DATA] ([GEOGRAPHIC_DATA]) Classifications Dried Flo…" at bounding box center [962, 386] width 1190 height 316
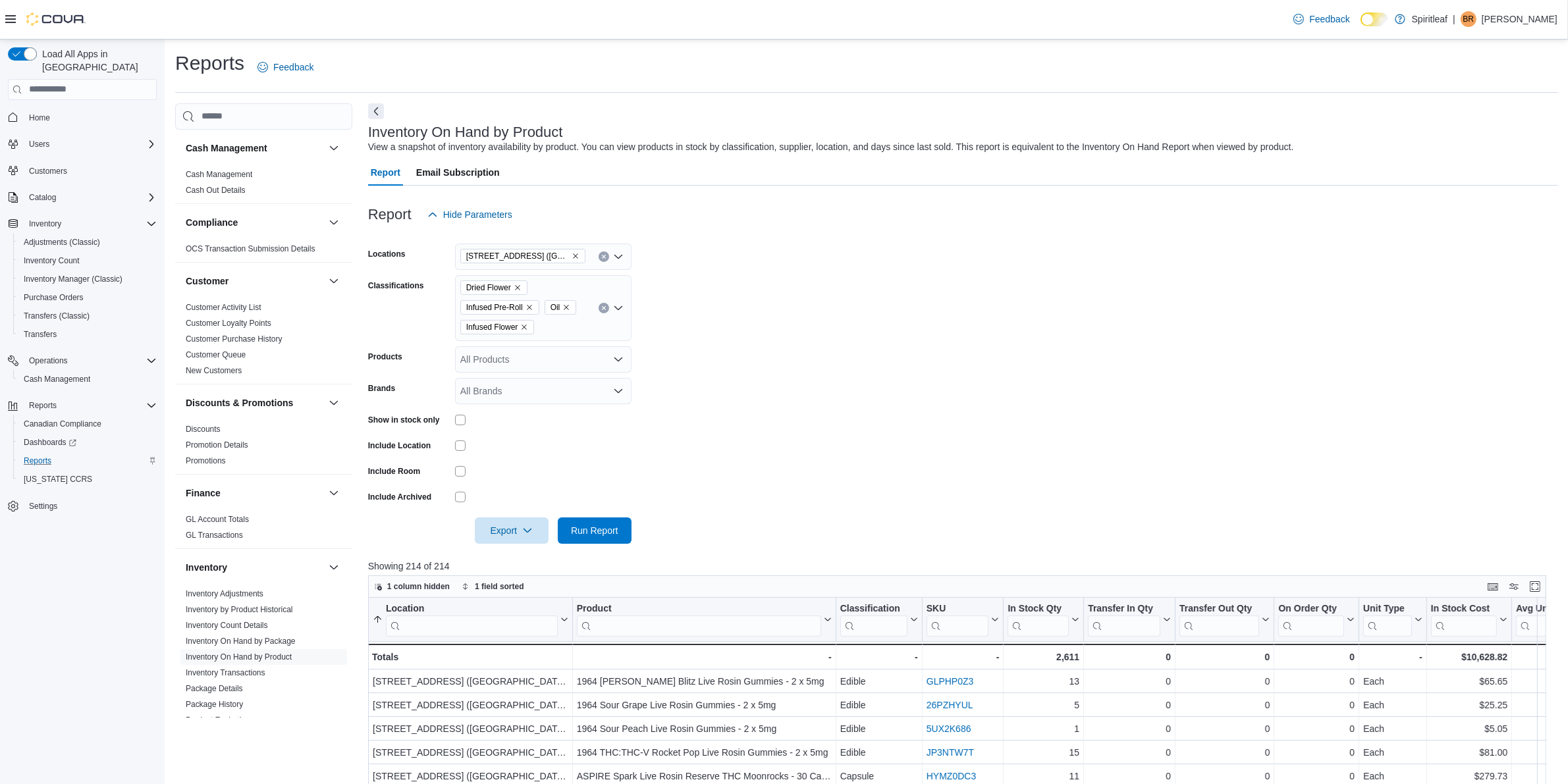
click at [528, 306] on icon "Remove Infused Pre-Roll from selection in this group" at bounding box center [530, 307] width 8 height 8
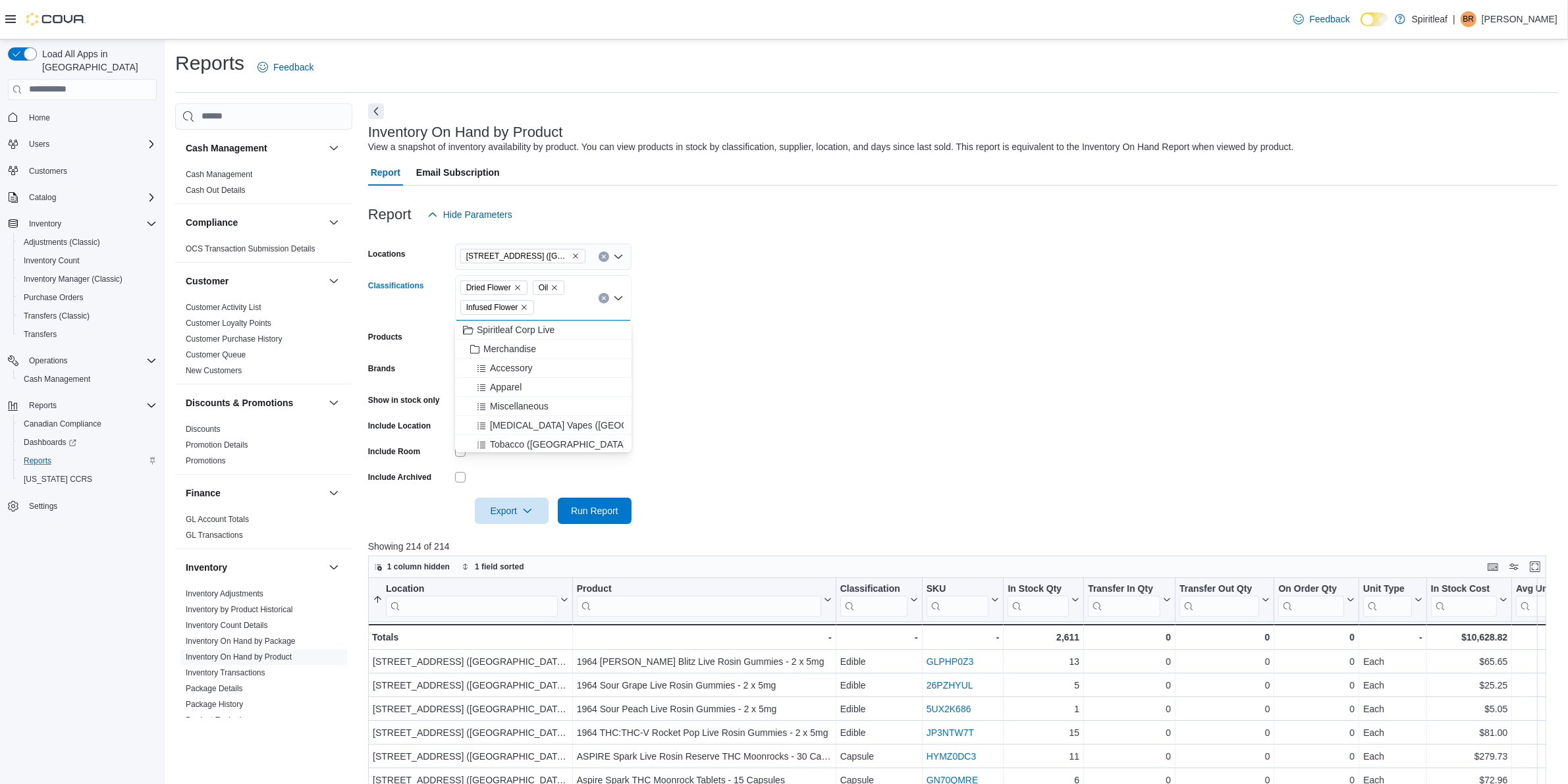
click at [739, 343] on form "Locations 503 - [GEOGRAPHIC_DATA] ([GEOGRAPHIC_DATA]) Classifications Dried Flo…" at bounding box center [962, 376] width 1190 height 296
click at [647, 440] on form "Locations 503 - [GEOGRAPHIC_DATA] ([GEOGRAPHIC_DATA]) Classifications Dried Flo…" at bounding box center [962, 376] width 1190 height 296
click at [597, 512] on span "Run Report" at bounding box center [595, 510] width 47 height 13
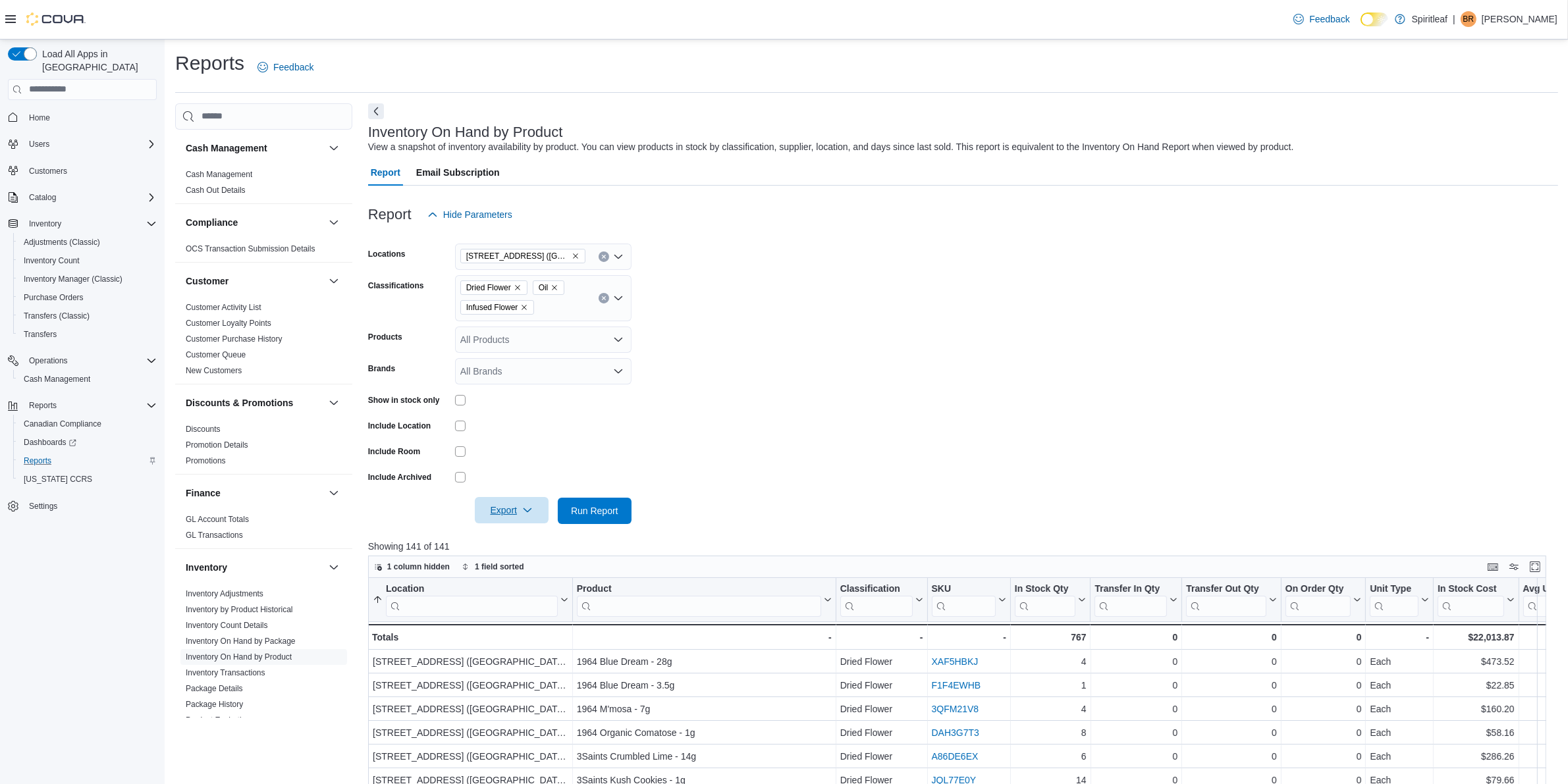
click at [515, 498] on span "Export" at bounding box center [512, 510] width 58 height 27
click at [522, 535] on span "Export to Excel" at bounding box center [513, 537] width 59 height 10
click at [547, 310] on div "Dried Flower Oil Infused Flower" at bounding box center [543, 298] width 177 height 46
type input "***"
click at [580, 330] on div "Milled Flower" at bounding box center [544, 330] width 161 height 13
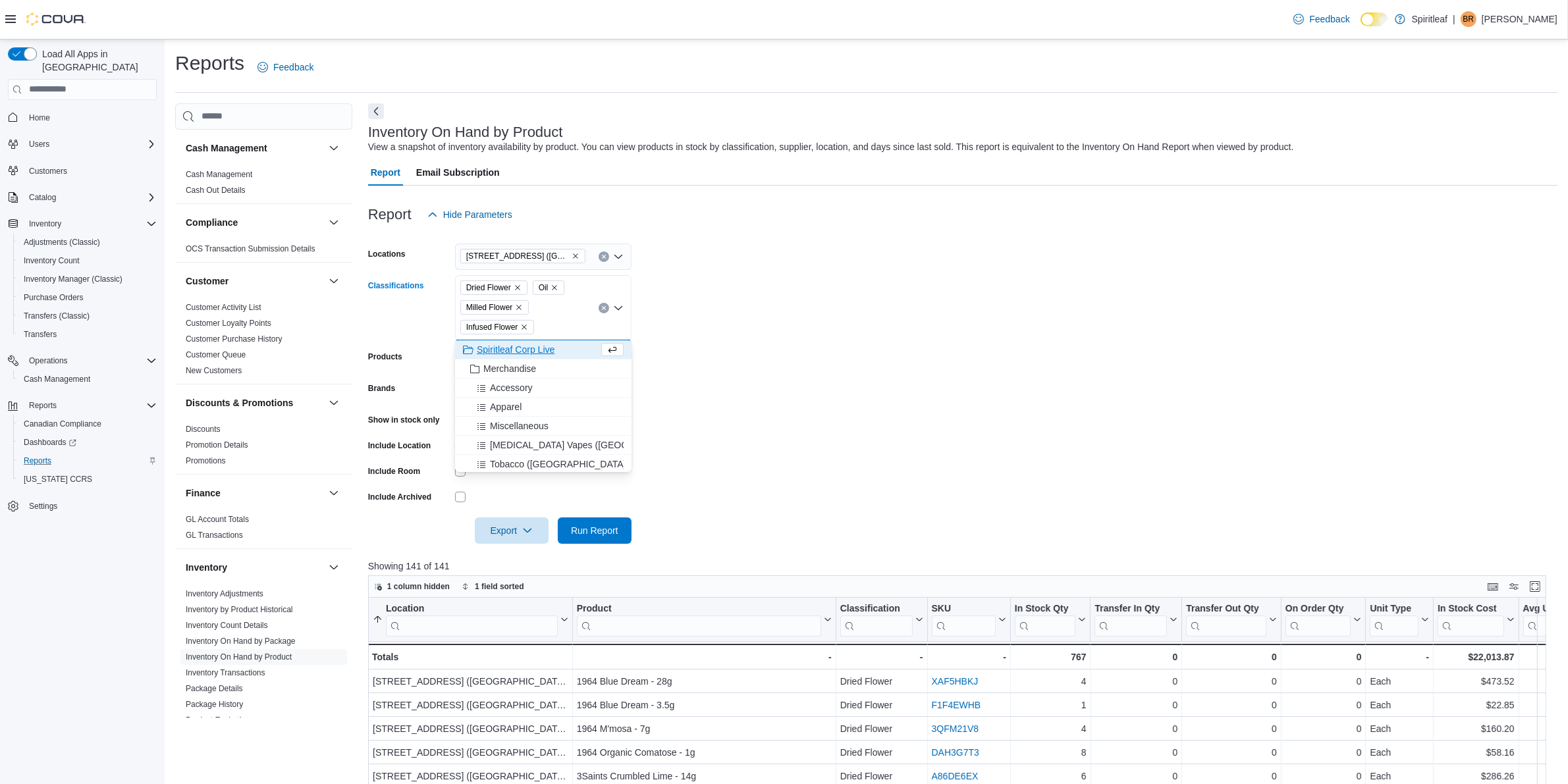
click at [852, 313] on form "Locations 503 - [GEOGRAPHIC_DATA] ([GEOGRAPHIC_DATA]) Classifications Dried Flo…" at bounding box center [962, 386] width 1190 height 316
click at [563, 526] on button "Run Report" at bounding box center [595, 530] width 74 height 27
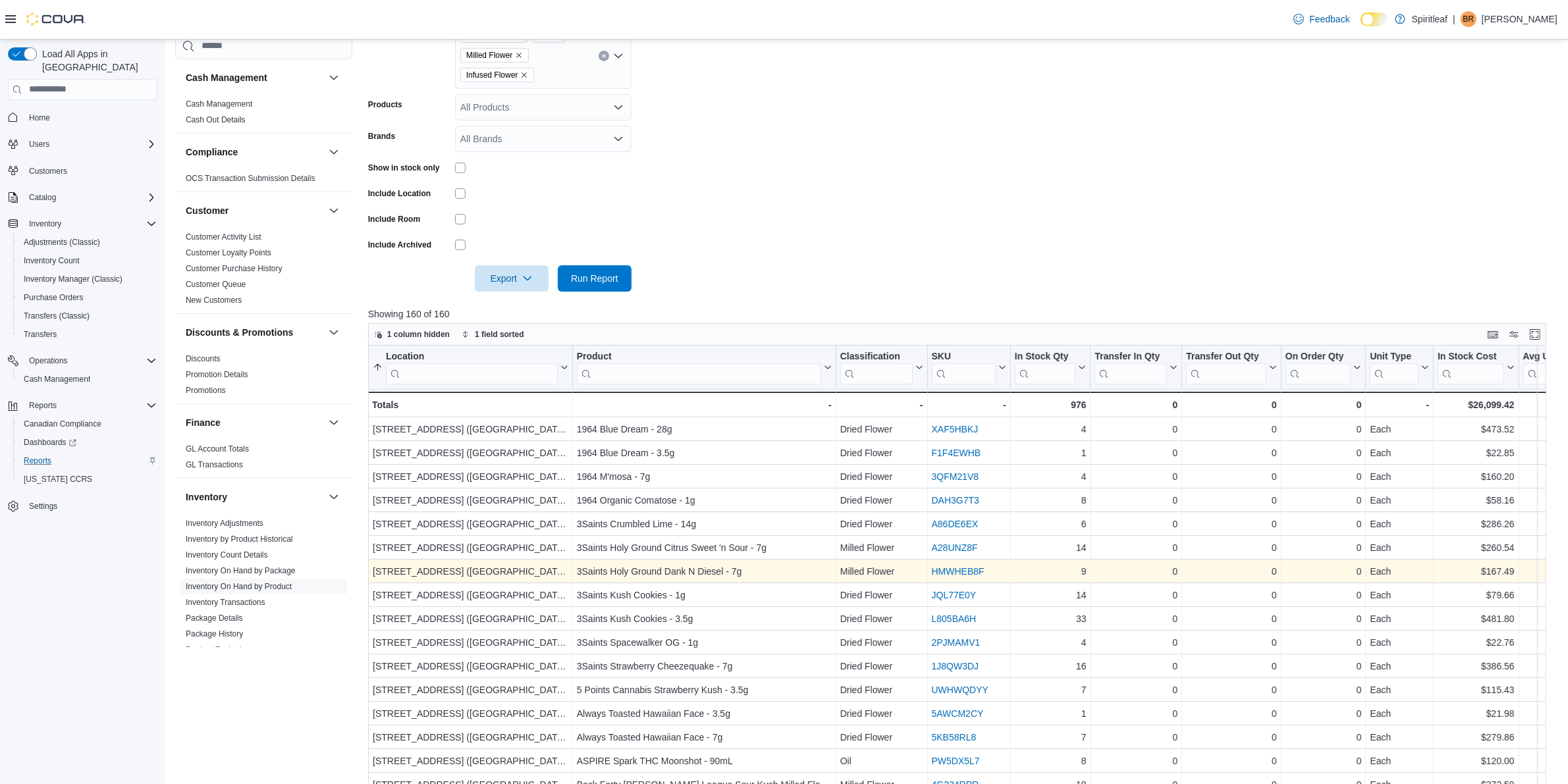
scroll to position [428, 0]
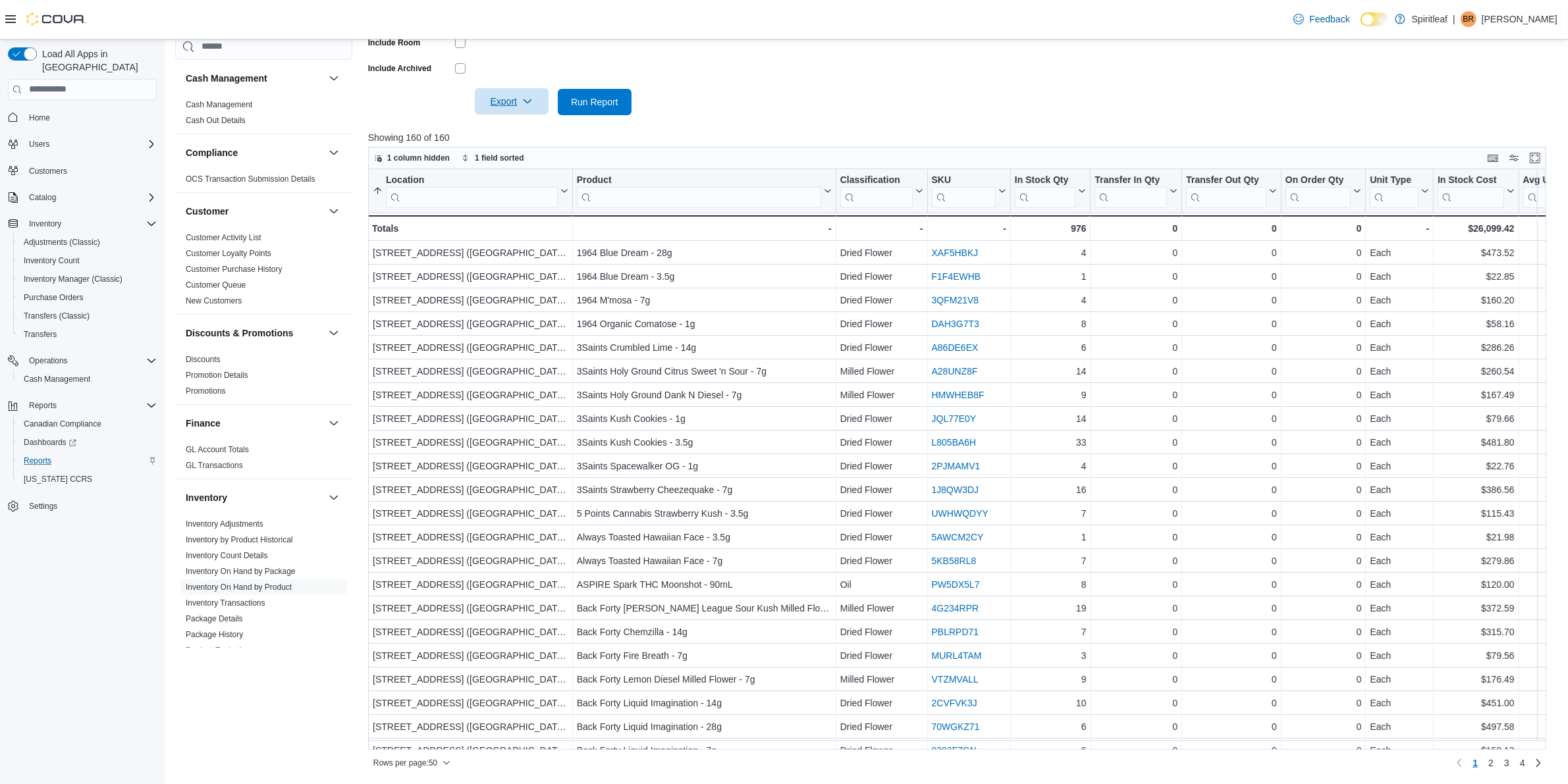
click at [521, 103] on span "Export" at bounding box center [512, 101] width 58 height 27
click at [526, 120] on button "Export to Excel" at bounding box center [514, 128] width 75 height 27
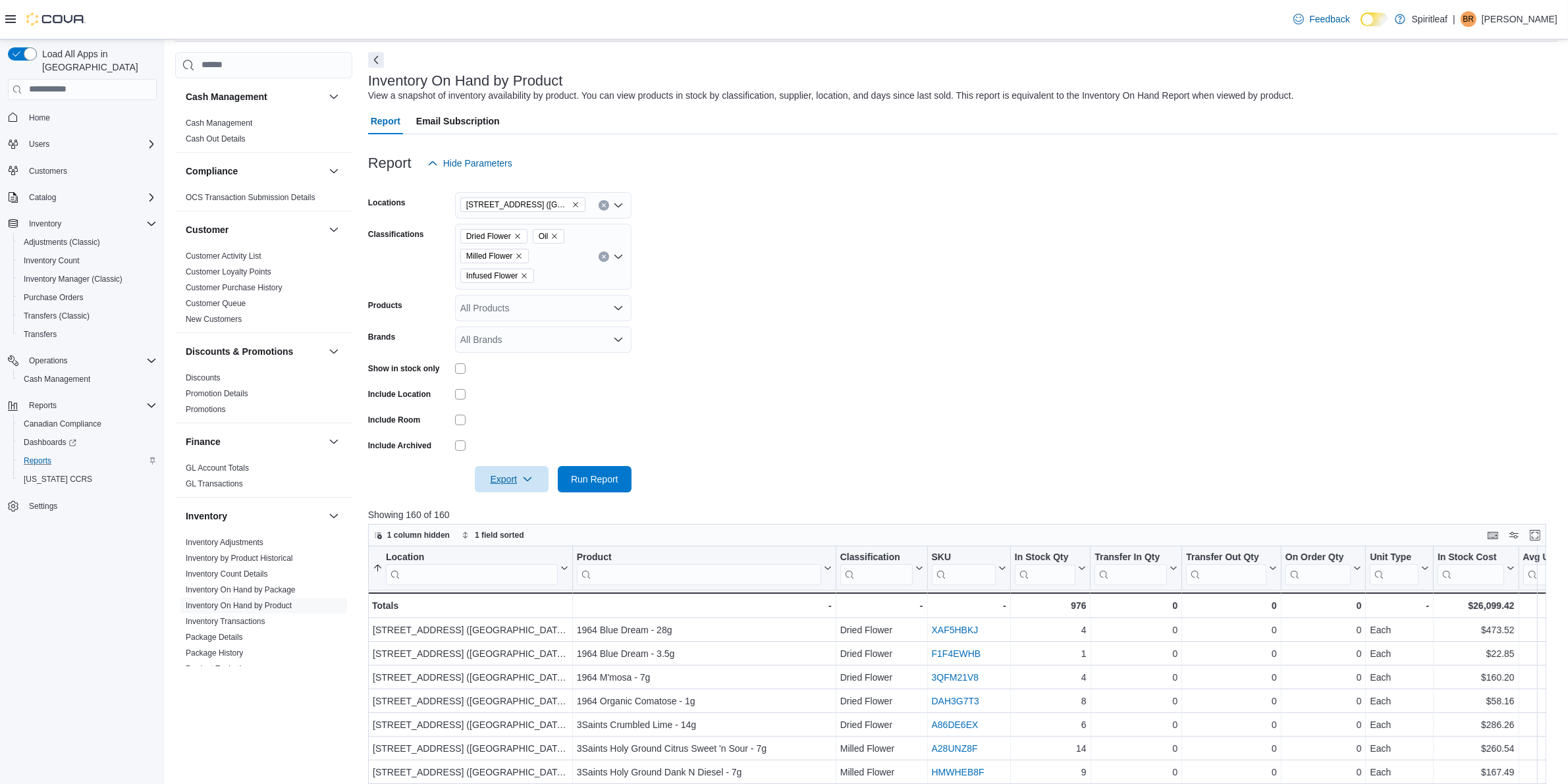
scroll to position [0, 0]
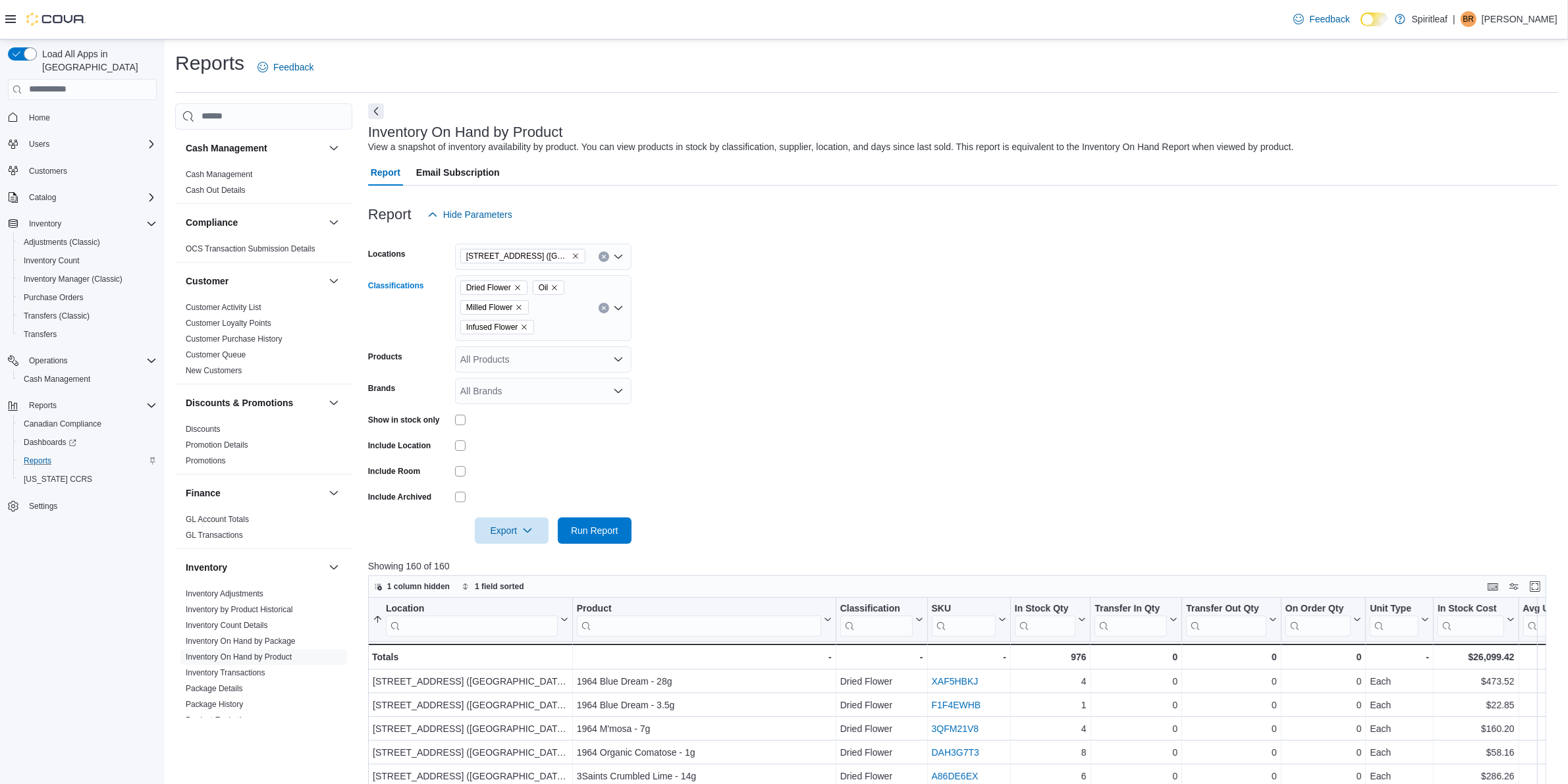
click at [603, 303] on button "Clear input" at bounding box center [604, 308] width 10 height 10
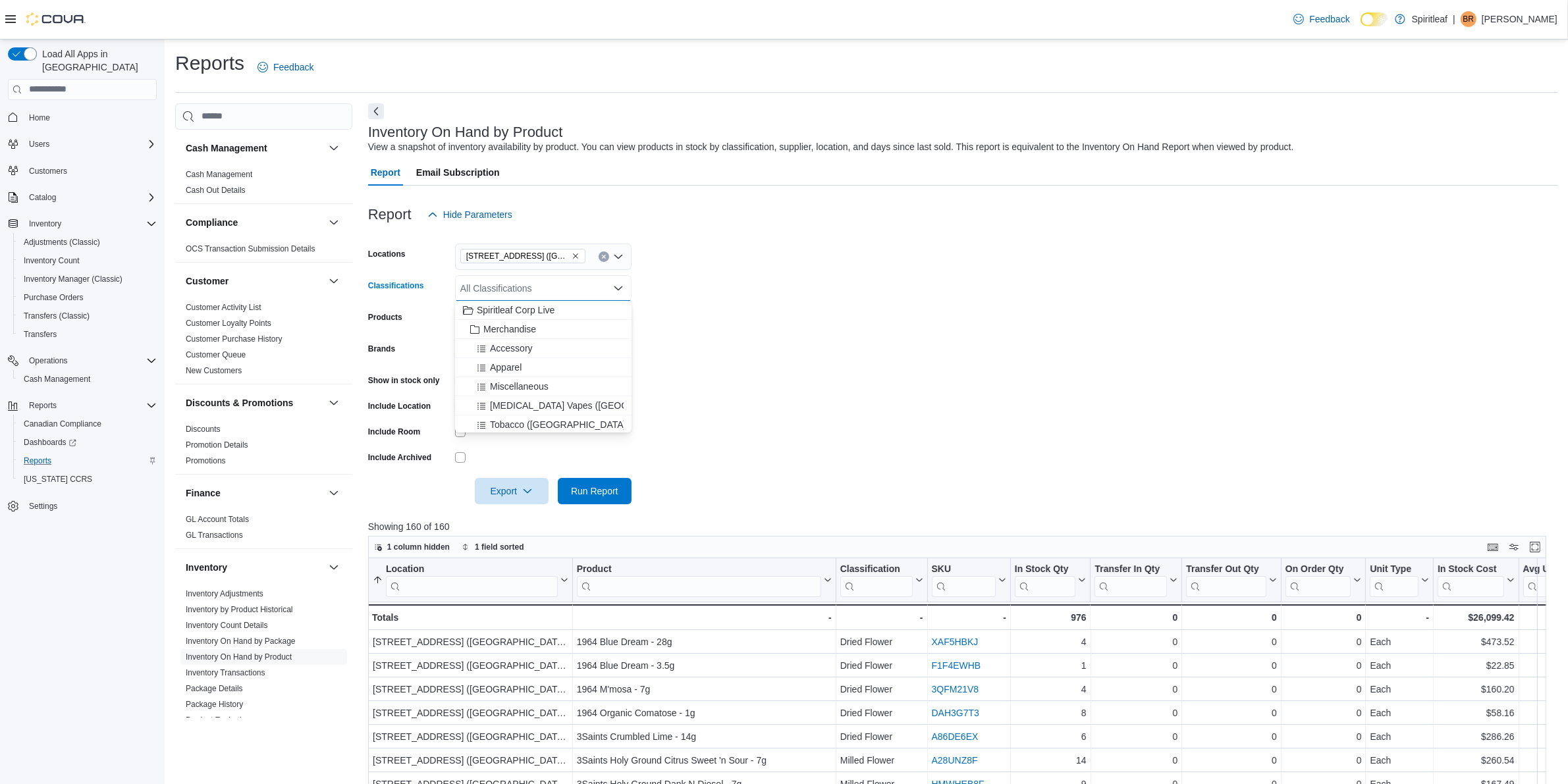
click at [514, 296] on div "All Classifications" at bounding box center [543, 289] width 177 height 27
type input "***"
click at [496, 306] on span "Pre-Roll" at bounding box center [500, 310] width 33 height 13
type input "***"
click at [550, 303] on button "Infused Pre-Roll" at bounding box center [543, 311] width 177 height 19
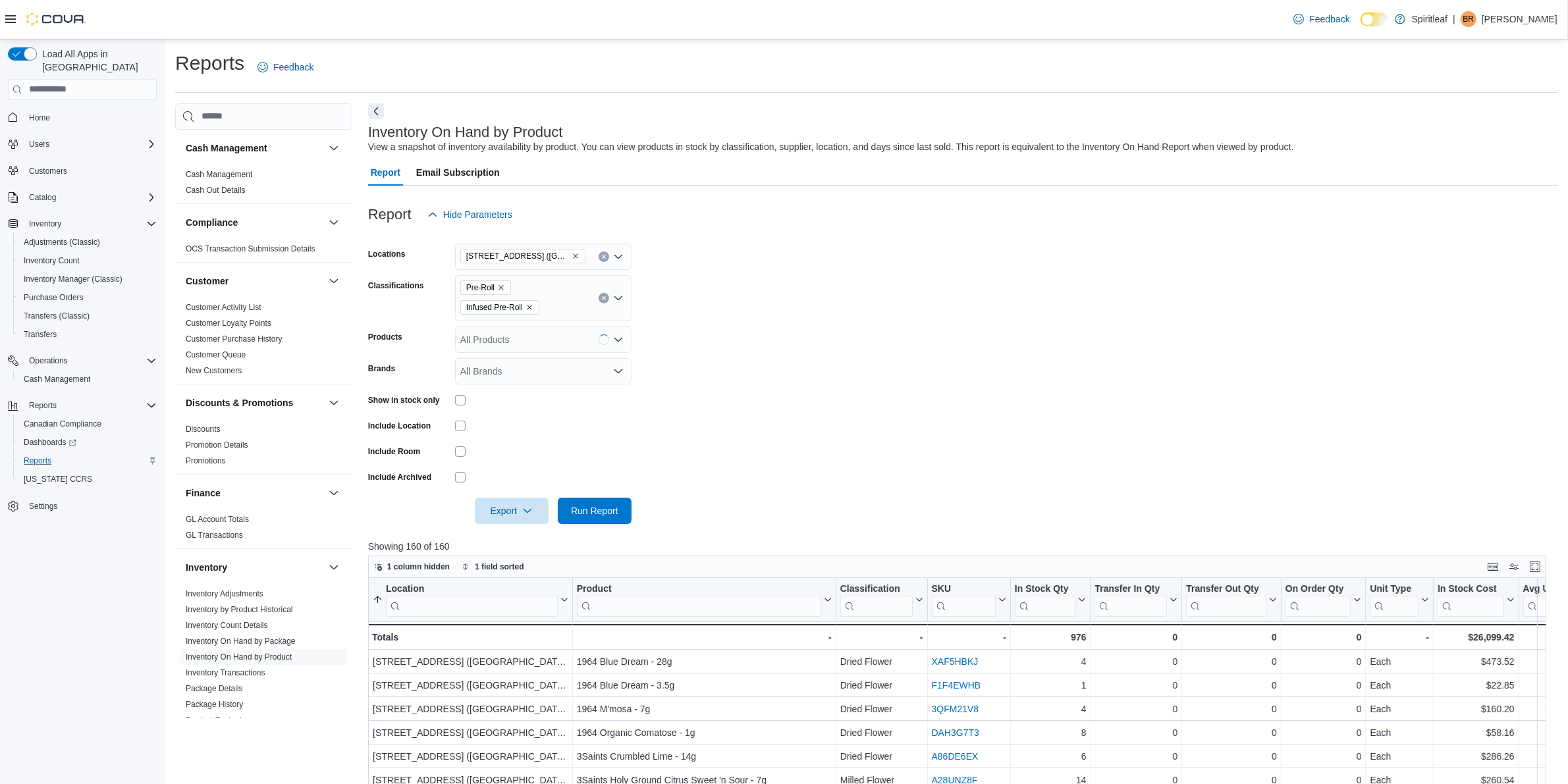
drag, startPoint x: 842, startPoint y: 296, endPoint x: 538, endPoint y: 287, distance: 304.1
click at [842, 295] on form "Locations 503 - [GEOGRAPHIC_DATA] ([GEOGRAPHIC_DATA]) Classifications Pre-Roll …" at bounding box center [962, 376] width 1190 height 296
click at [733, 268] on form "Locations 503 - [GEOGRAPHIC_DATA] ([GEOGRAPHIC_DATA]) Classifications Pre-Roll …" at bounding box center [962, 376] width 1190 height 296
click at [585, 307] on div "Pre-Roll Infused Pre-Roll" at bounding box center [543, 298] width 177 height 46
click at [738, 313] on form "Locations 503 - [GEOGRAPHIC_DATA] ([GEOGRAPHIC_DATA]) Classifications Pre-Roll …" at bounding box center [962, 376] width 1190 height 296
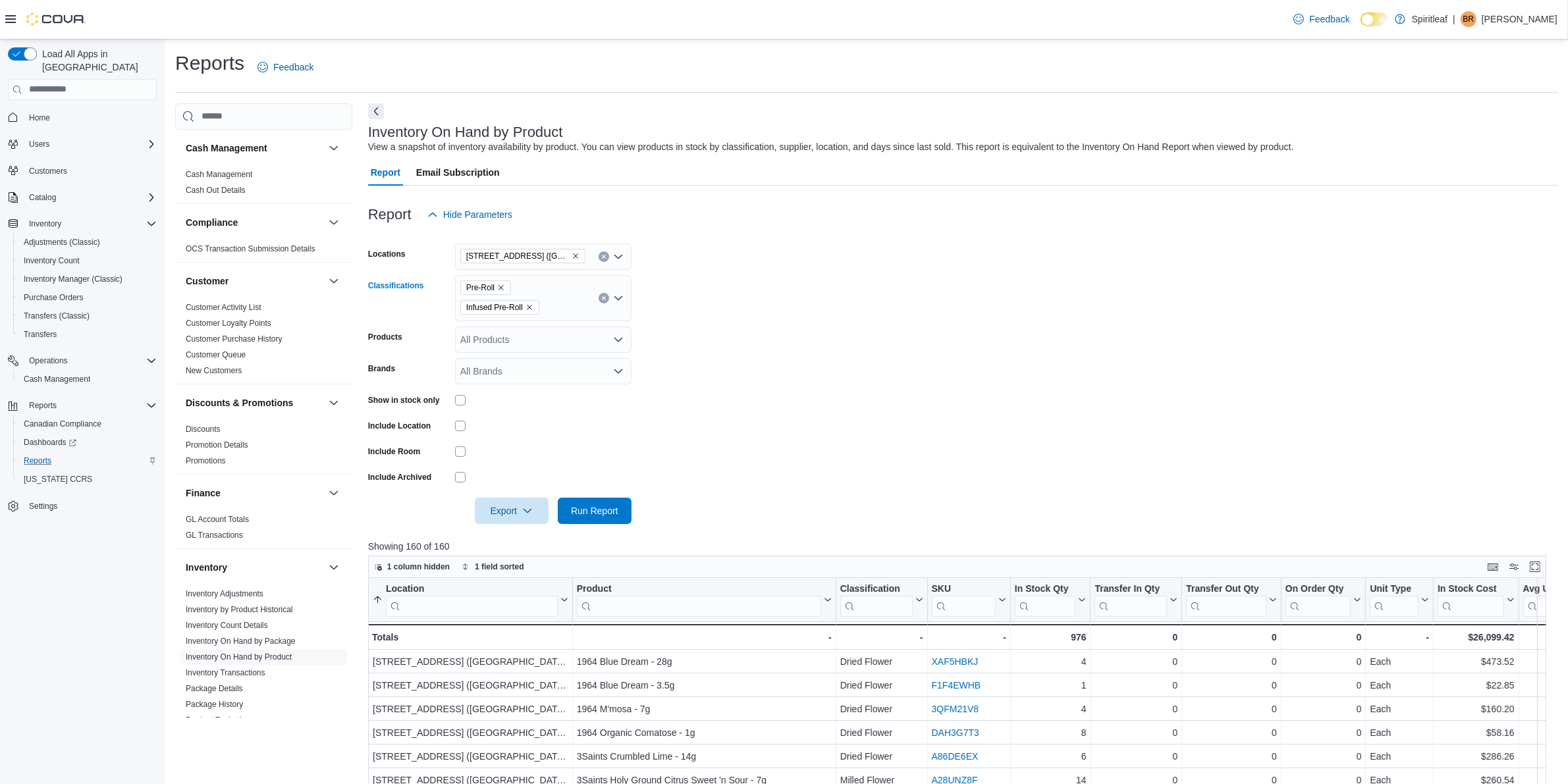
click at [538, 316] on div "Pre-Roll Infused Pre-Roll" at bounding box center [543, 298] width 177 height 46
click at [736, 337] on form "Locations 503 - [GEOGRAPHIC_DATA] ([GEOGRAPHIC_DATA]) Classifications Pre-Roll …" at bounding box center [962, 376] width 1190 height 296
click at [558, 318] on div "Pre-Roll Infused Pre-Roll" at bounding box center [543, 298] width 177 height 46
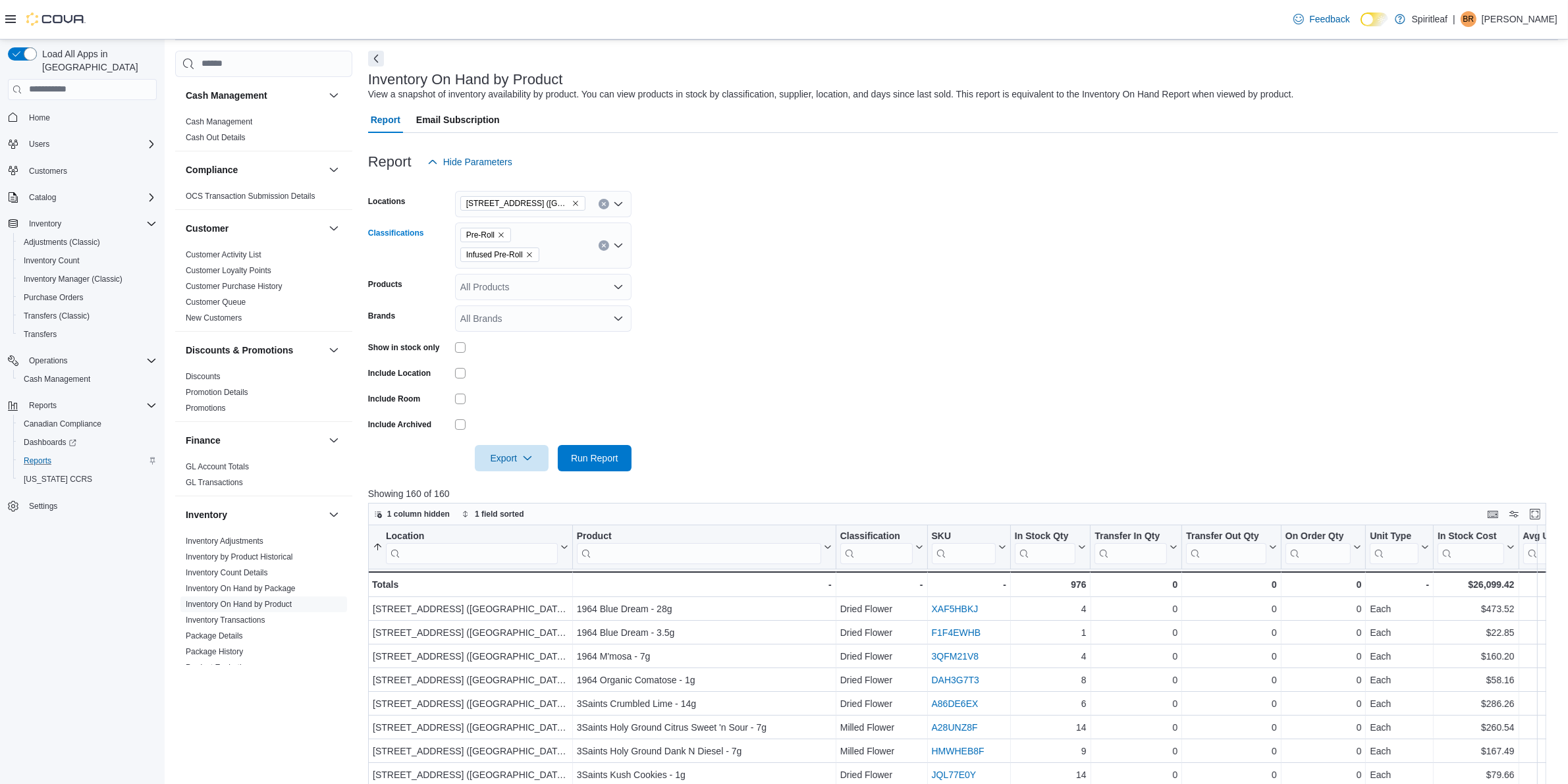
scroll to position [82, 0]
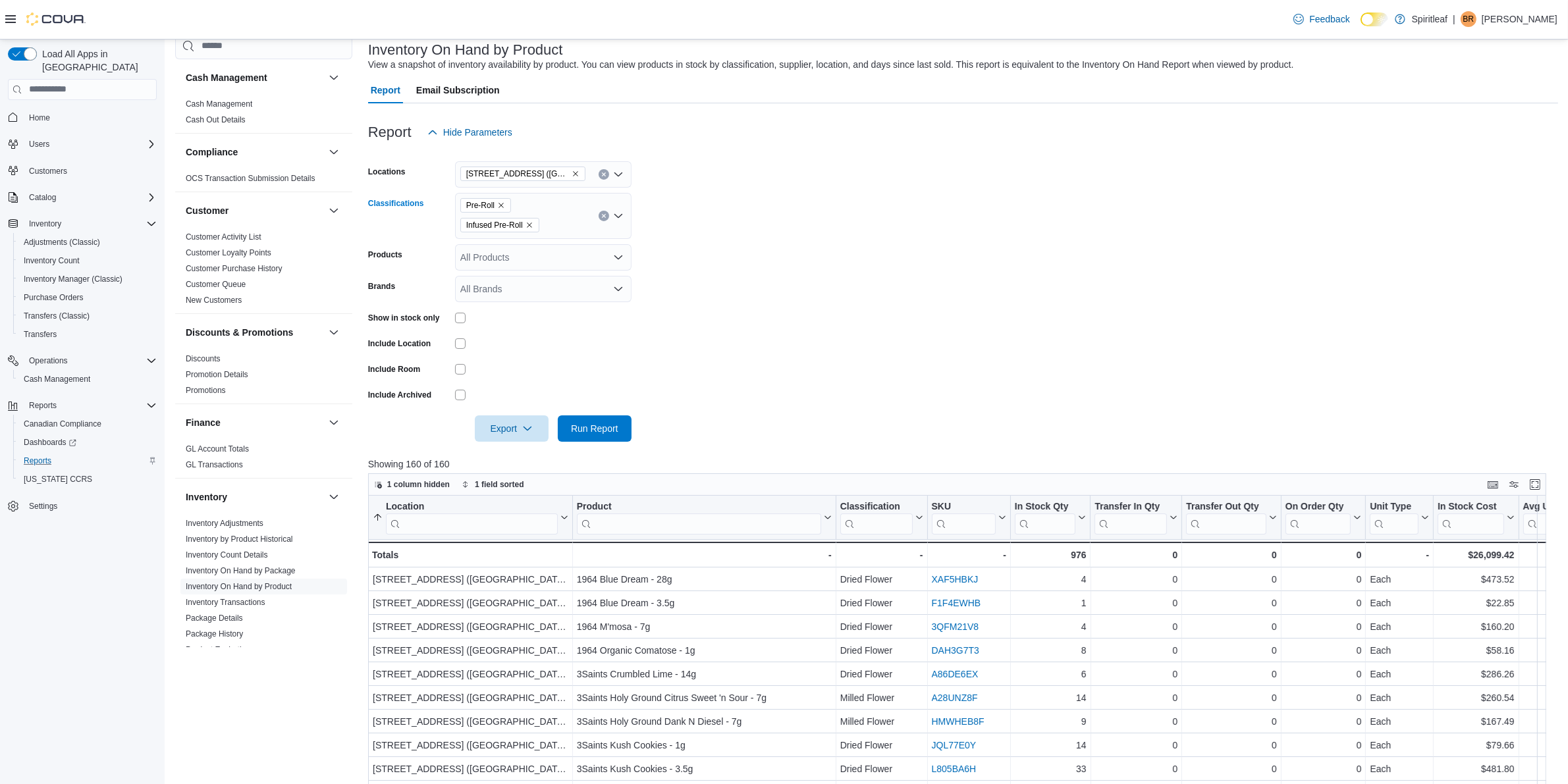
click at [575, 225] on div "Pre-Roll Infused Pre-Roll Combo box. Selected. Pre-Roll, Infused Pre-Roll. Pres…" at bounding box center [543, 216] width 177 height 46
click at [824, 323] on form "Locations 503 - [GEOGRAPHIC_DATA] ([GEOGRAPHIC_DATA]) Classifications Pre-Roll …" at bounding box center [962, 293] width 1190 height 296
click at [604, 429] on span "Run Report" at bounding box center [595, 428] width 47 height 13
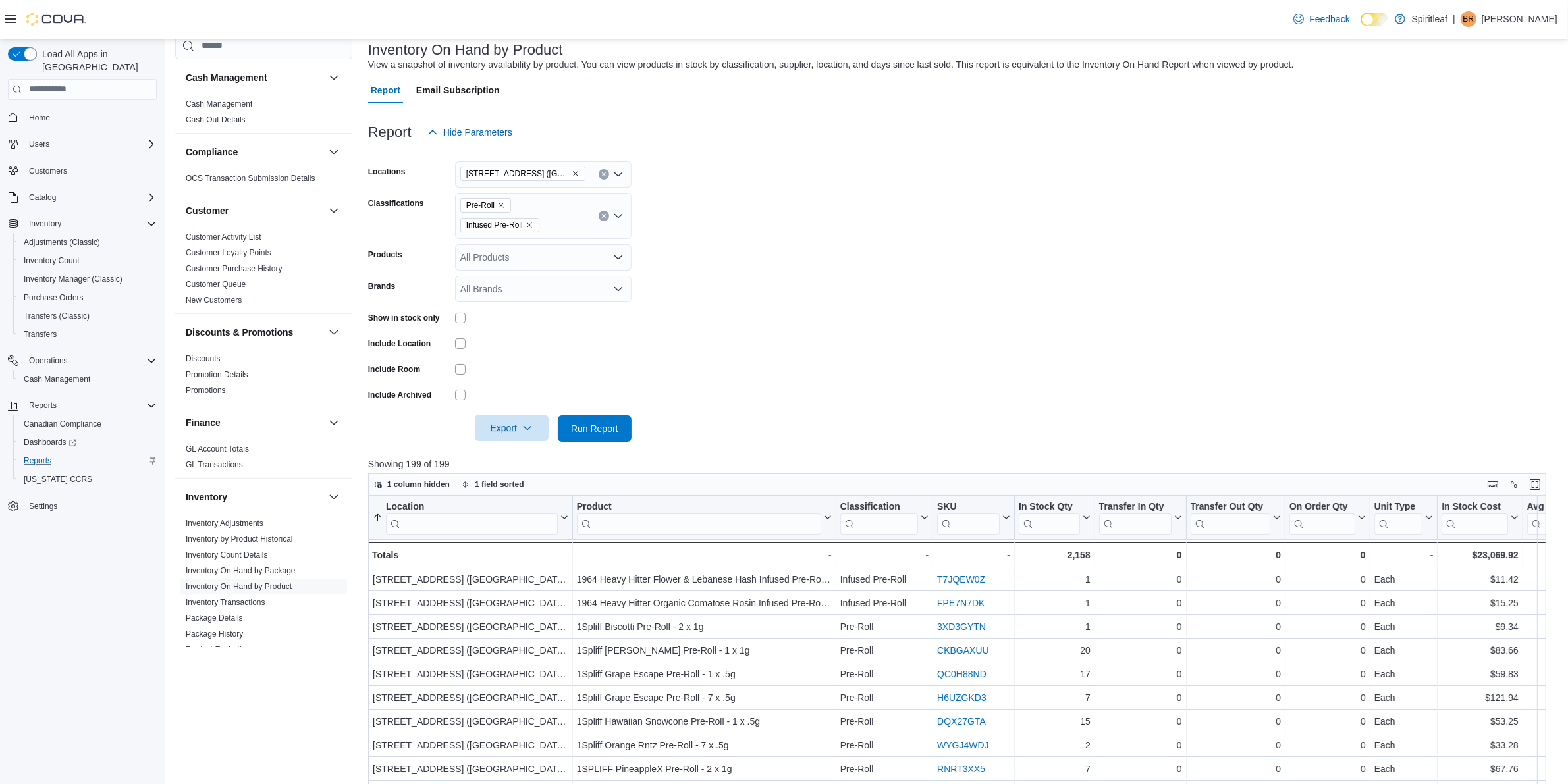
click at [514, 416] on span "Export" at bounding box center [512, 428] width 58 height 27
click at [501, 449] on span "Export to Excel" at bounding box center [513, 454] width 59 height 10
click at [814, 372] on form "Locations 503 - [GEOGRAPHIC_DATA] ([GEOGRAPHIC_DATA]) Classifications Pre-Roll …" at bounding box center [962, 293] width 1190 height 296
click at [599, 213] on button "Clear input" at bounding box center [604, 216] width 10 height 10
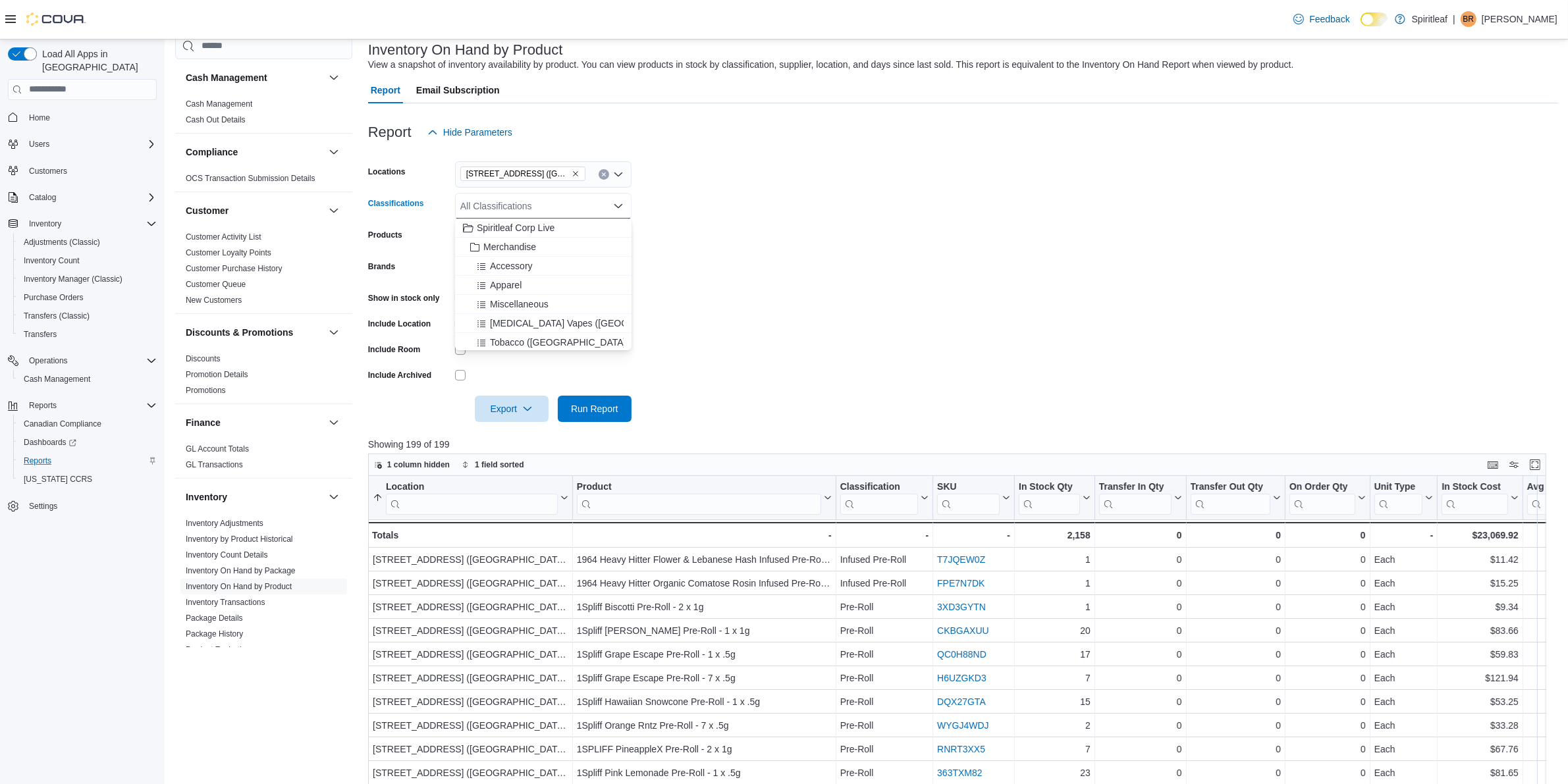
click at [491, 211] on div "All Classifications Combo box. Selected. Combo box input. All Classifications. …" at bounding box center [543, 206] width 177 height 27
click at [538, 282] on span "Vapour Cartridge" at bounding box center [518, 286] width 70 height 13
click at [529, 308] on span "Concentrate" at bounding box center [509, 306] width 50 height 13
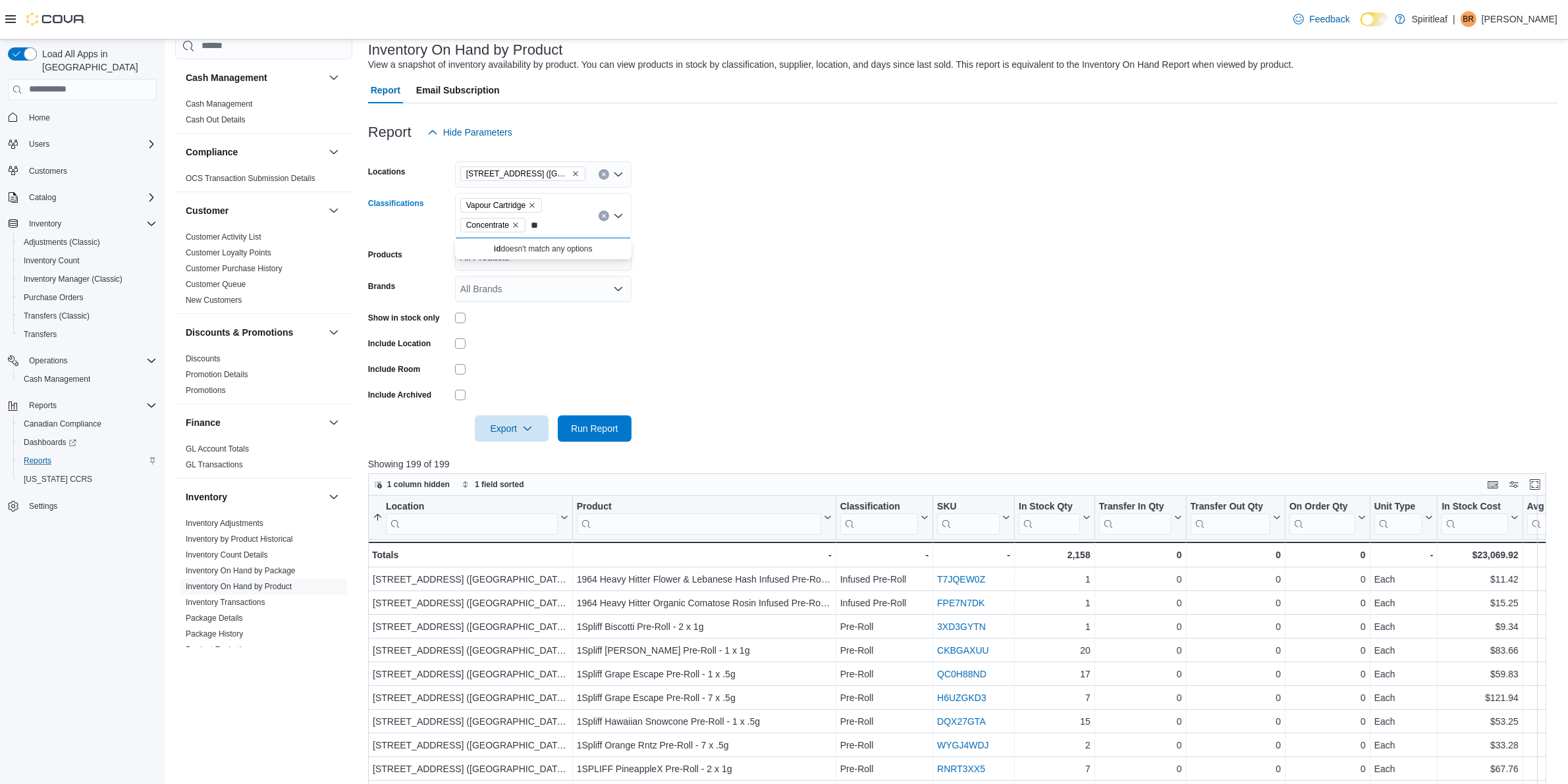
type input "*"
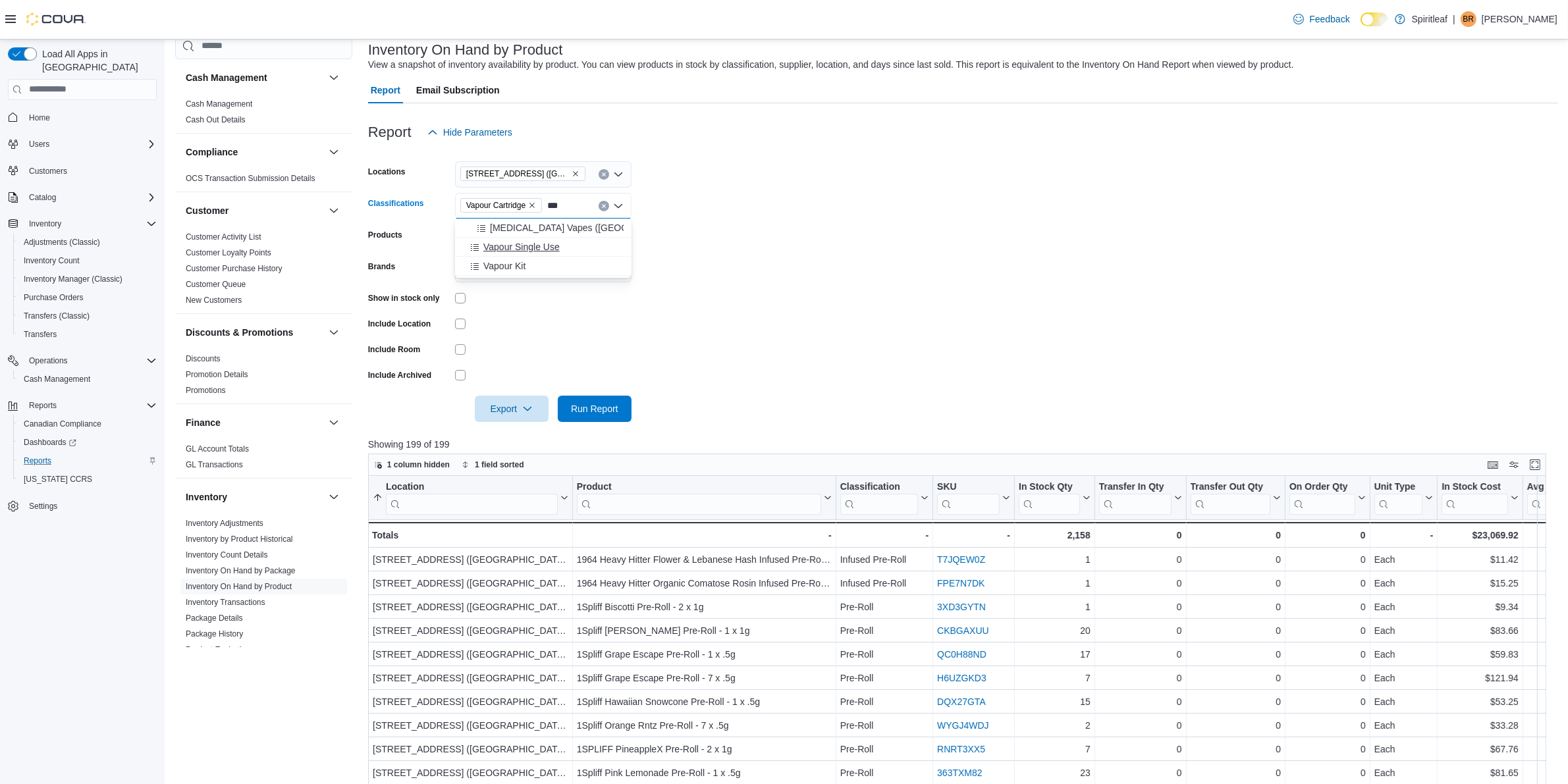
type input "***"
click at [569, 241] on div "Vapour Single Use" at bounding box center [544, 247] width 161 height 13
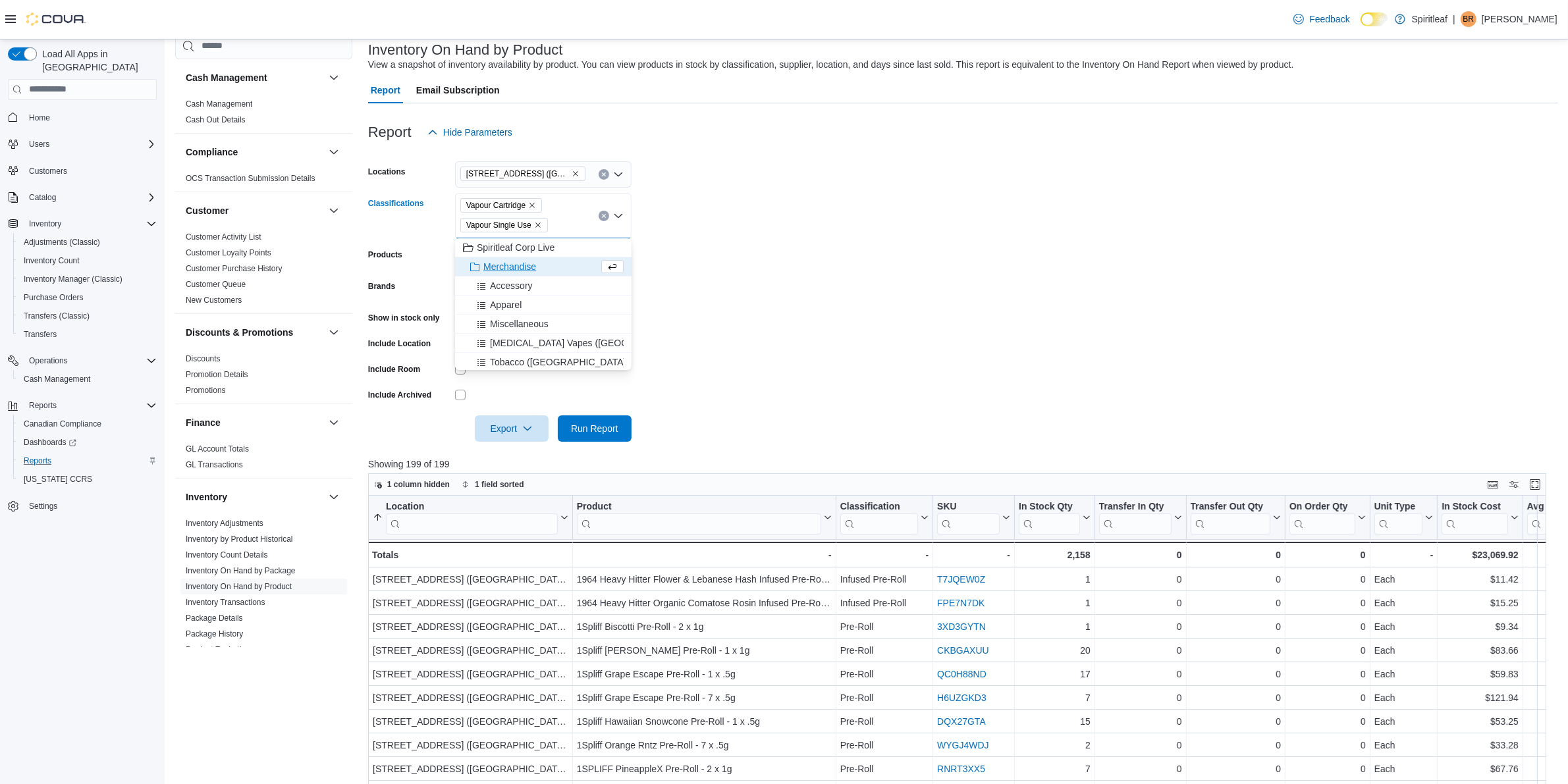
click at [900, 308] on form "Locations 503 - [GEOGRAPHIC_DATA] ([GEOGRAPHIC_DATA]) Classifications Vapour Ca…" at bounding box center [962, 293] width 1190 height 296
click at [572, 231] on div "Vapour Cartridge Vapour Single Use" at bounding box center [543, 216] width 177 height 46
type input "***"
click at [513, 244] on span "Concentrate" at bounding box center [509, 247] width 50 height 13
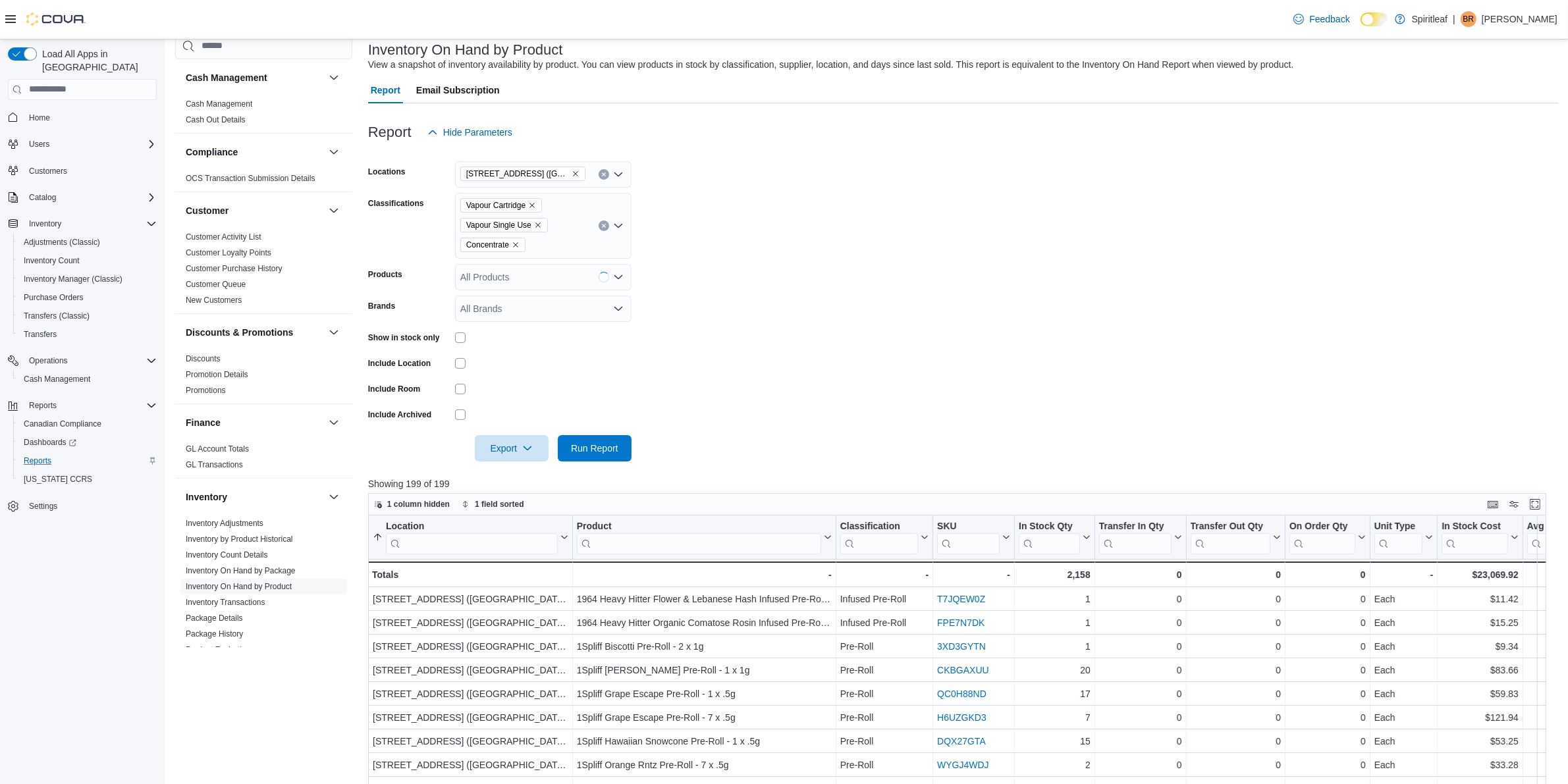
click at [800, 255] on form "Locations 503 - [GEOGRAPHIC_DATA] ([GEOGRAPHIC_DATA]) Classifications Vapour Ca…" at bounding box center [962, 303] width 1190 height 316
click at [575, 253] on div "Vapour Cartridge Vapour Single Use Concentrate" at bounding box center [543, 225] width 177 height 66
click at [599, 436] on span "Run Report" at bounding box center [595, 448] width 58 height 27
click at [501, 443] on span "Export" at bounding box center [512, 448] width 58 height 27
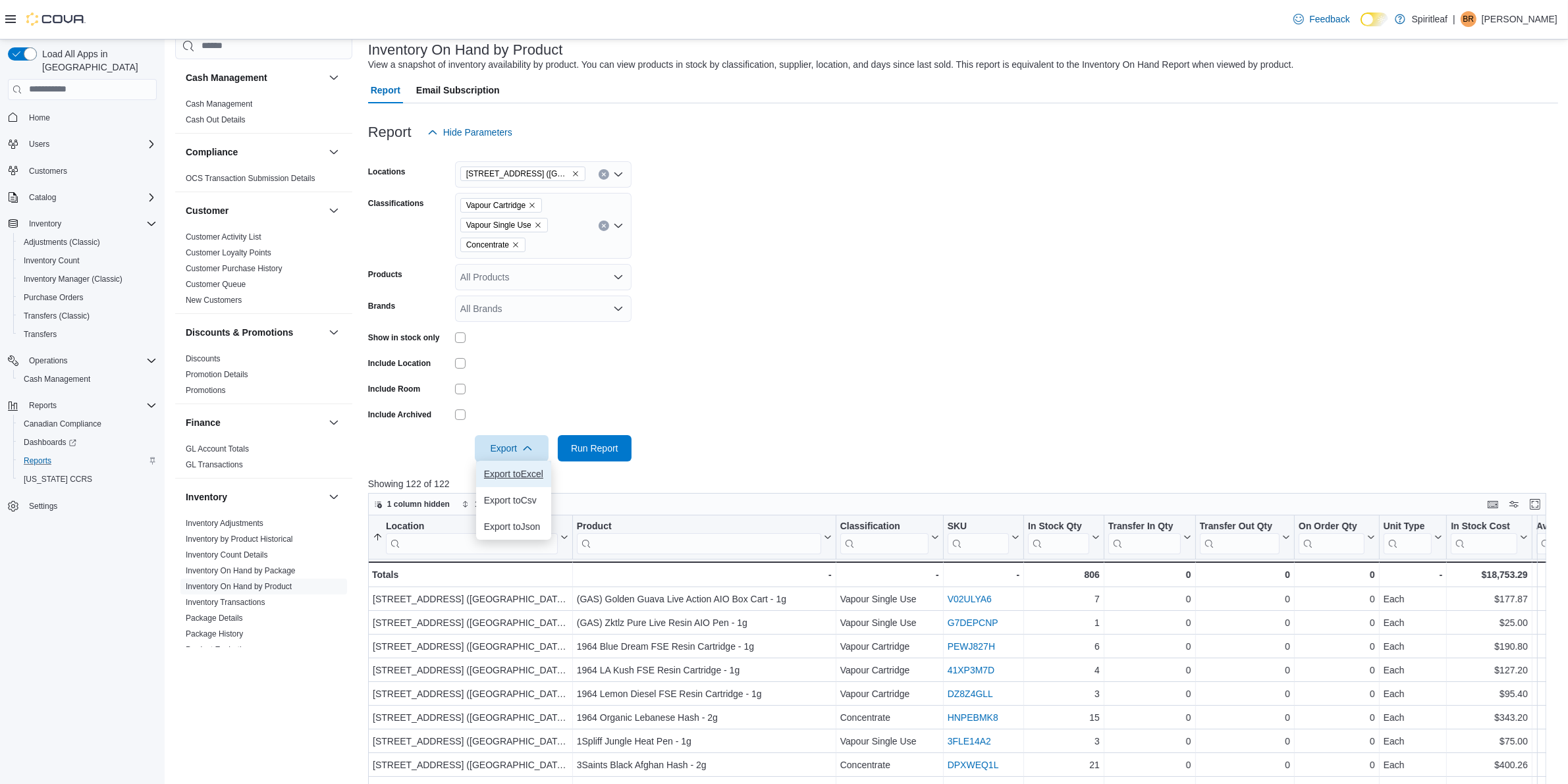
click at [544, 475] on span "Export to Excel" at bounding box center [513, 474] width 59 height 10
